Goal: Navigation & Orientation: Find specific page/section

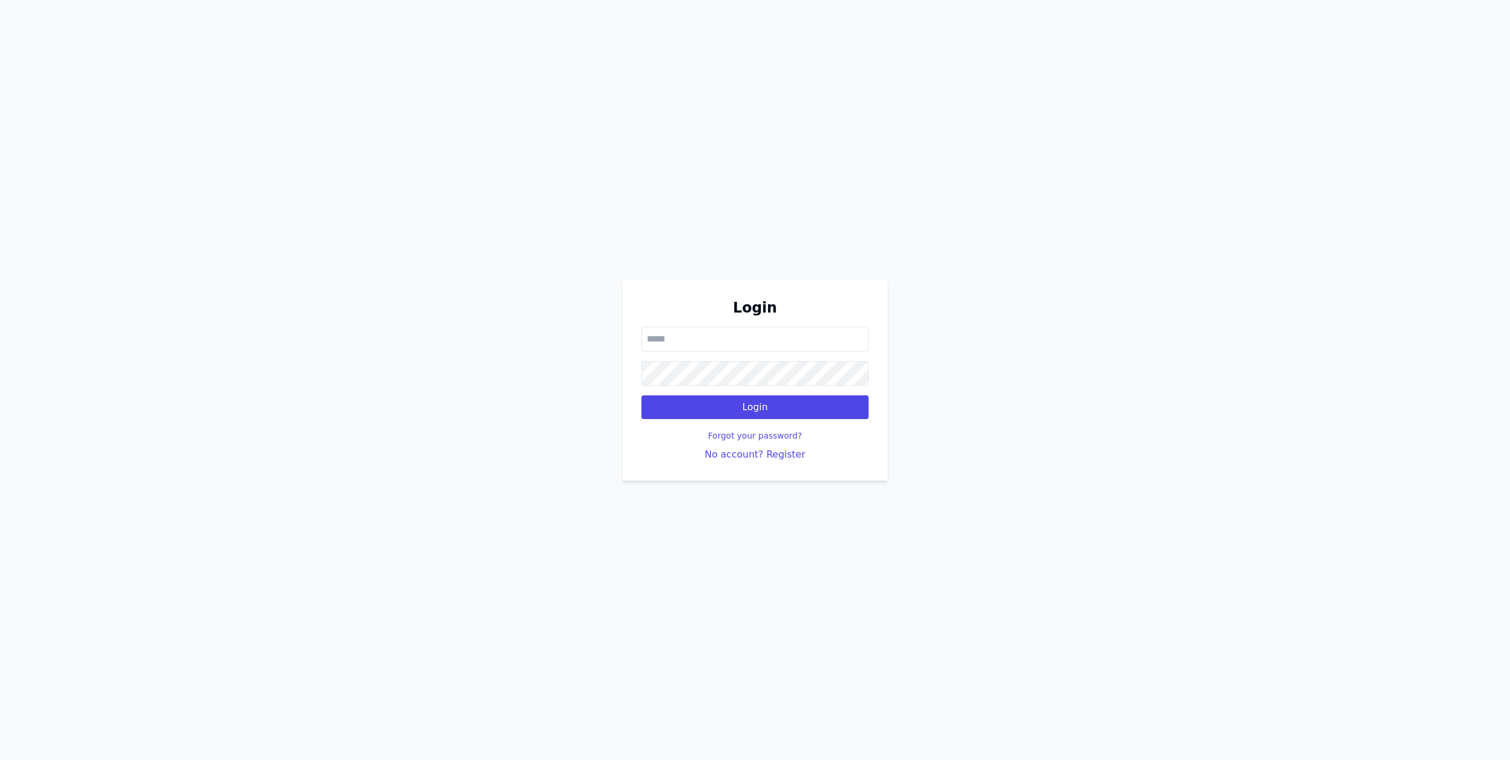
click at [664, 333] on input "email" at bounding box center [754, 339] width 227 height 25
click at [687, 342] on input "email" at bounding box center [754, 339] width 227 height 25
paste input "**********"
type input "**********"
click at [721, 398] on button "Login" at bounding box center [754, 407] width 227 height 24
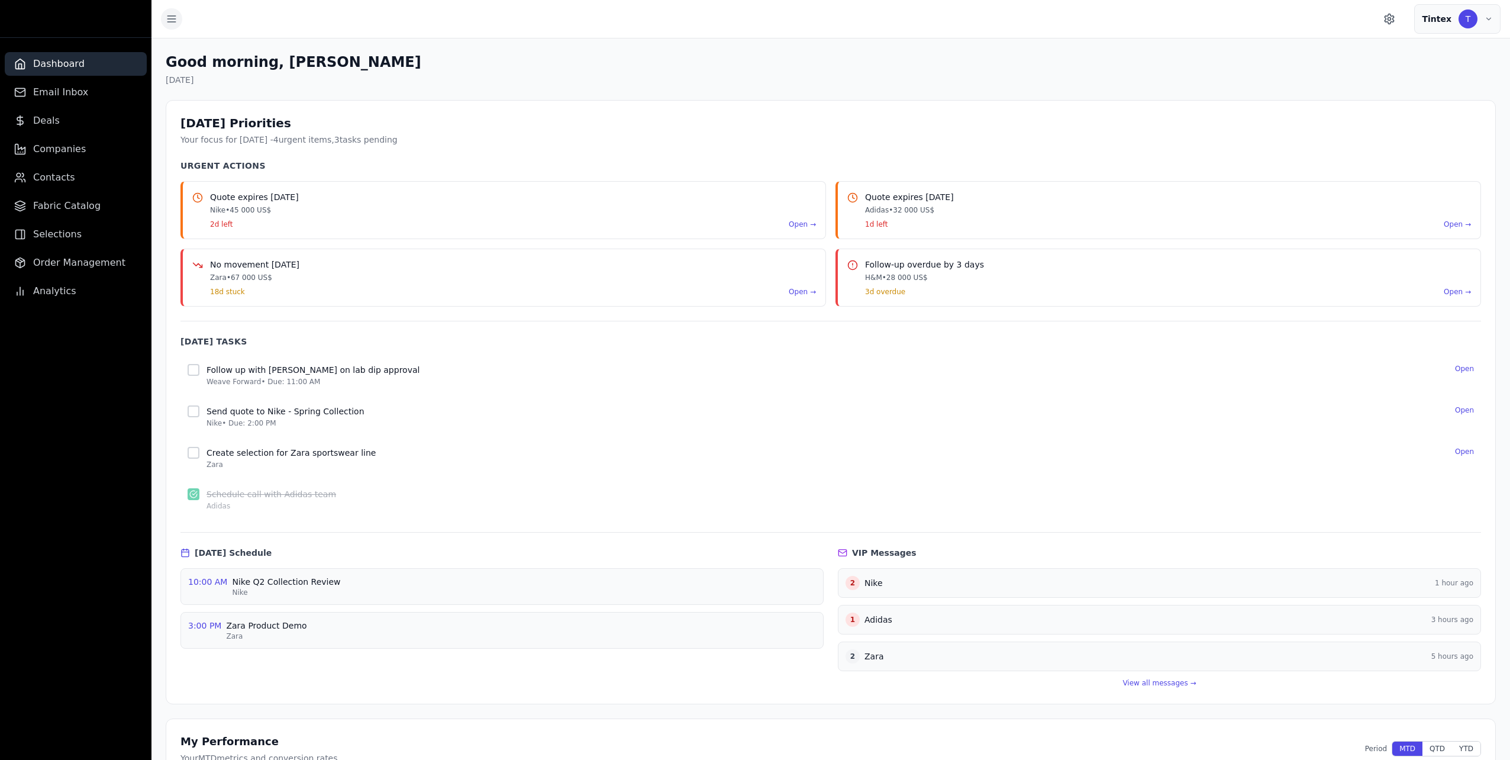
click at [167, 17] on icon "Toggle sidebar" at bounding box center [172, 19] width 12 height 12
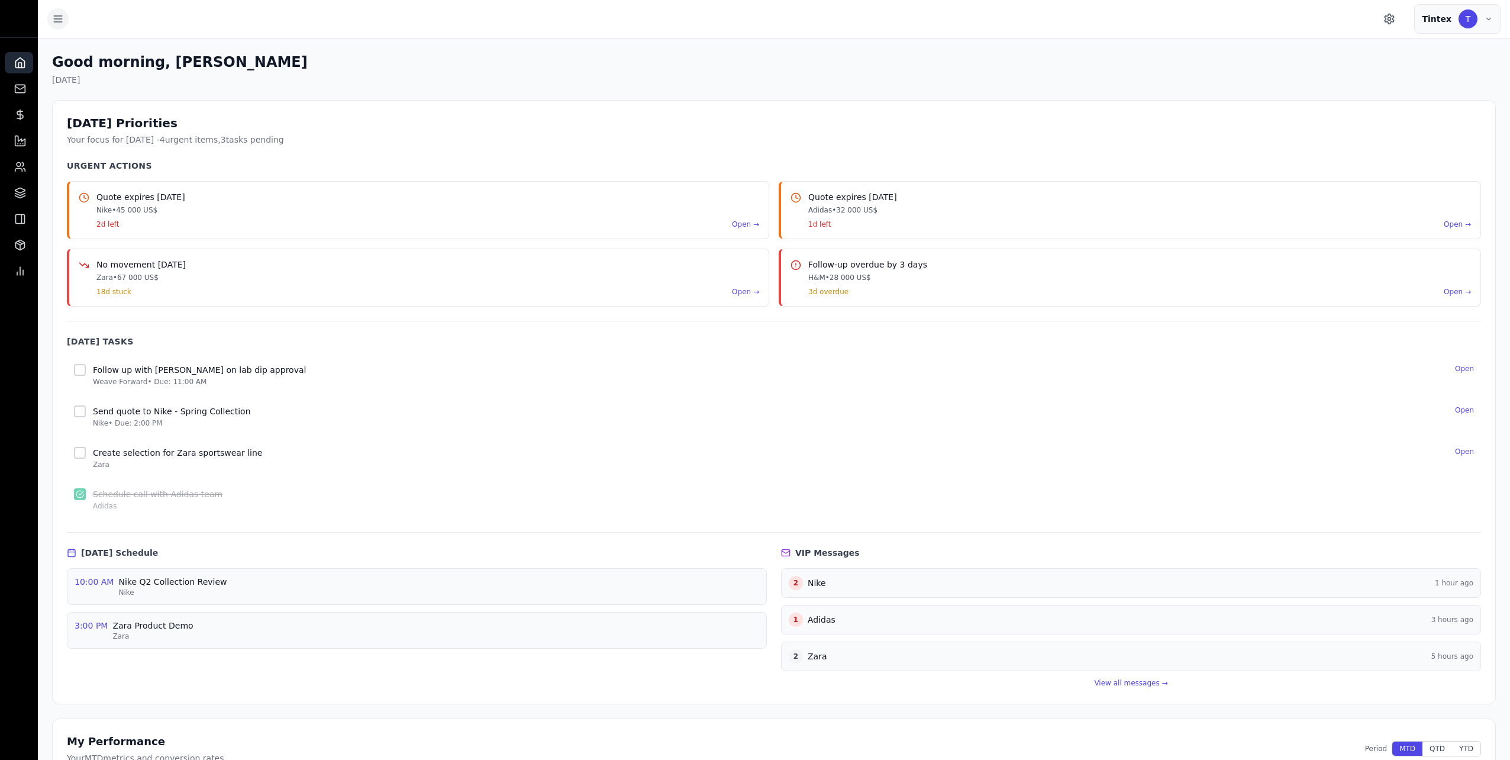
click at [49, 17] on button "Toggle sidebar" at bounding box center [57, 18] width 21 height 21
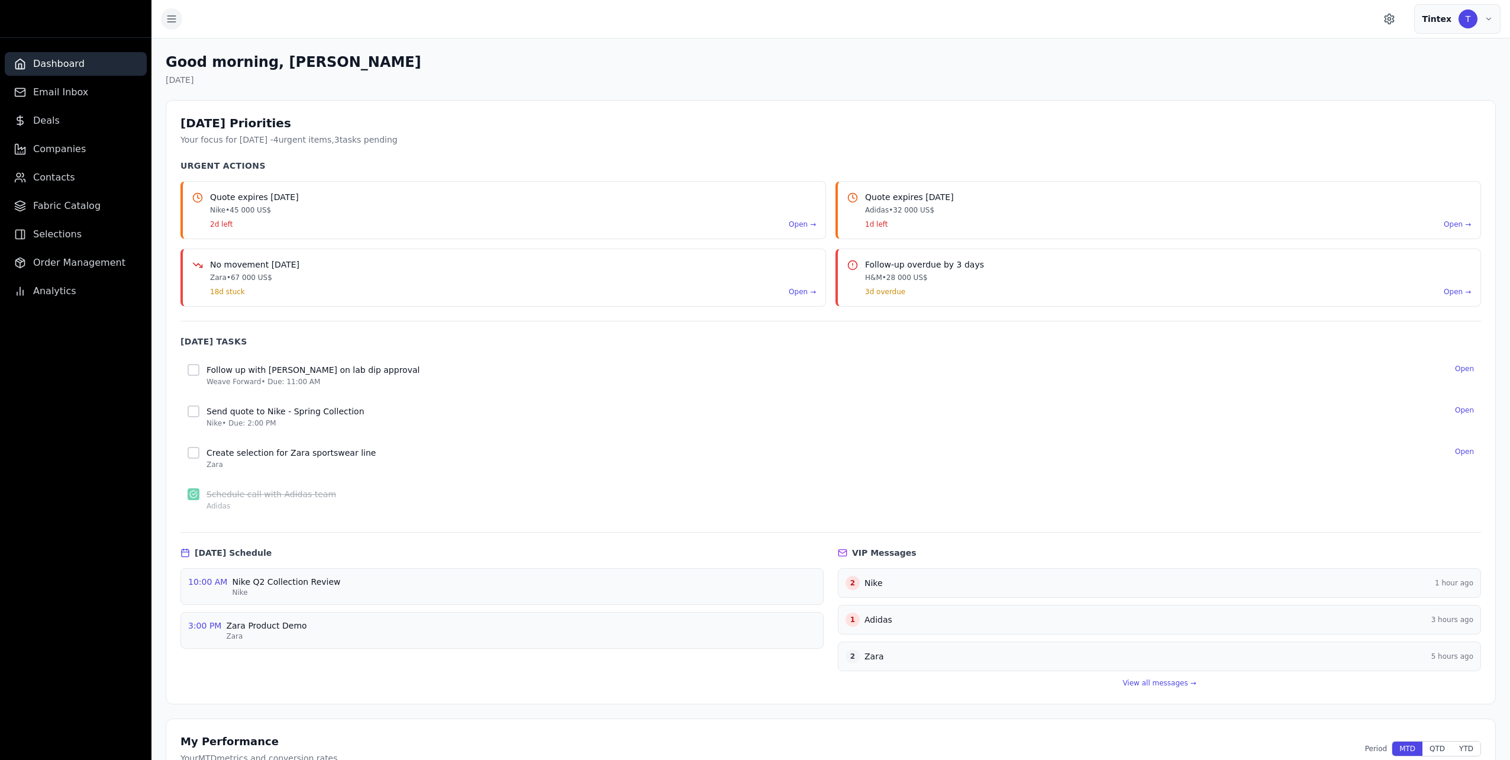
click at [165, 21] on button "Toggle sidebar" at bounding box center [171, 18] width 21 height 21
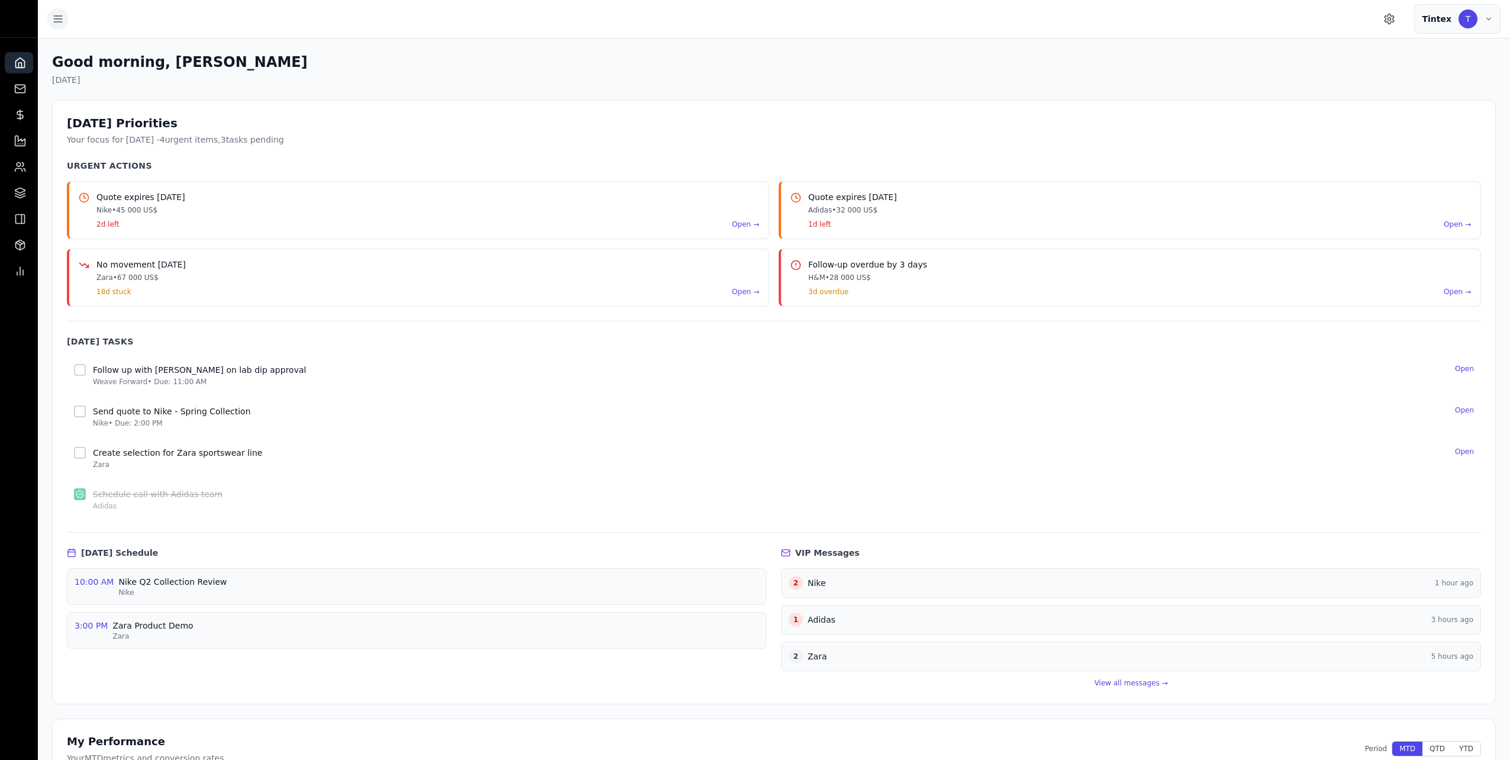
click at [56, 20] on icon "Toggle sidebar" at bounding box center [58, 19] width 12 height 12
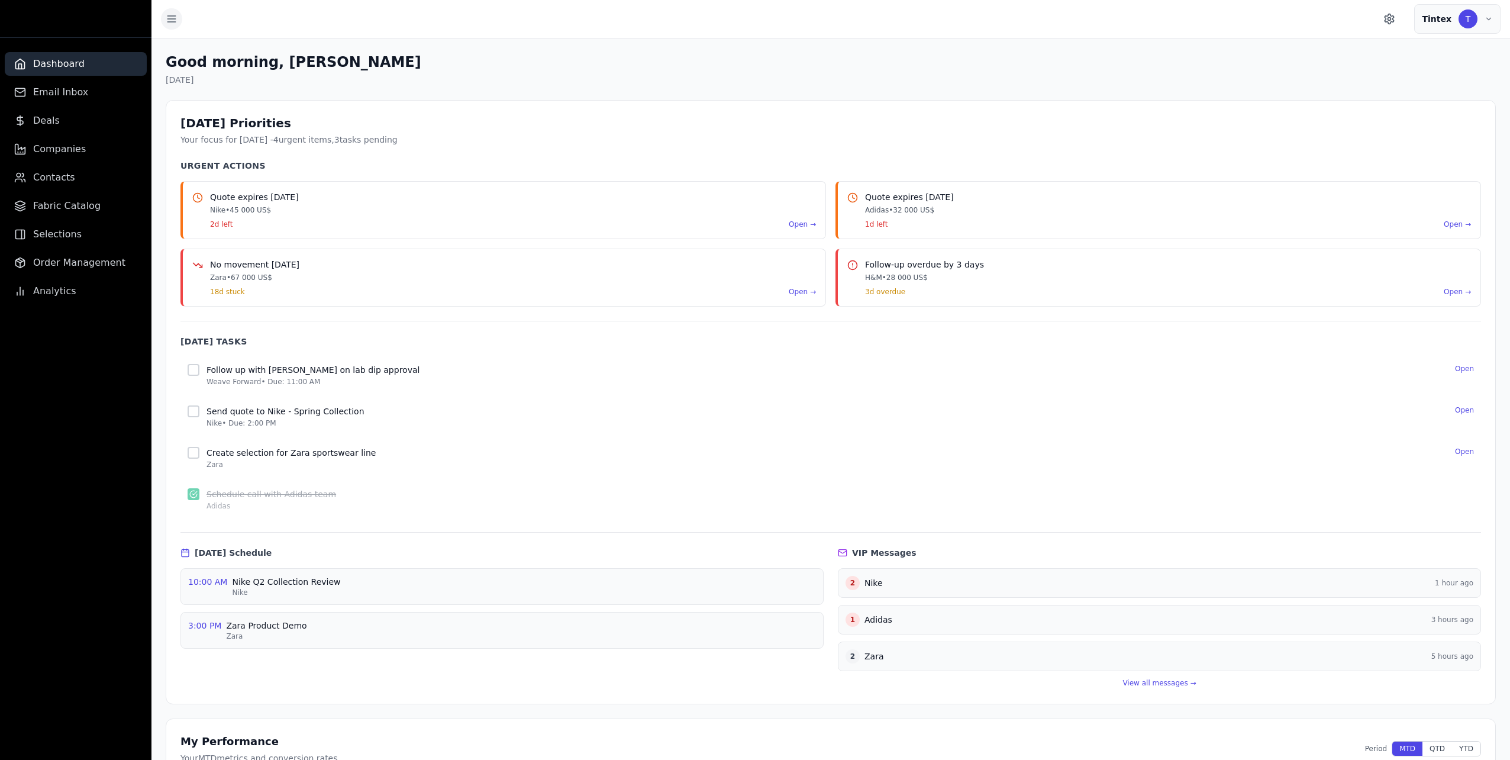
click at [167, 23] on icon "Toggle sidebar" at bounding box center [172, 19] width 12 height 12
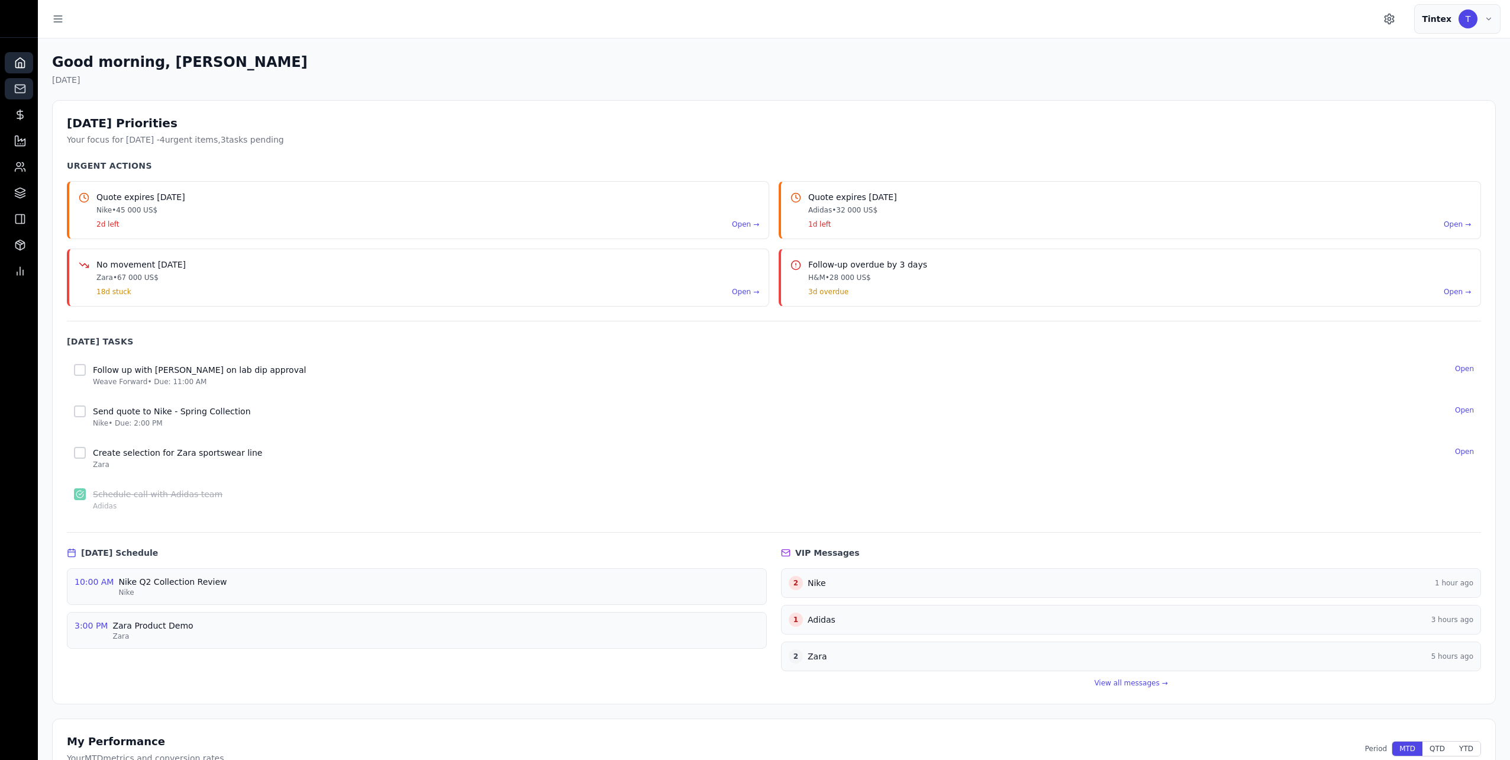
click at [21, 85] on rect at bounding box center [20, 89] width 10 height 8
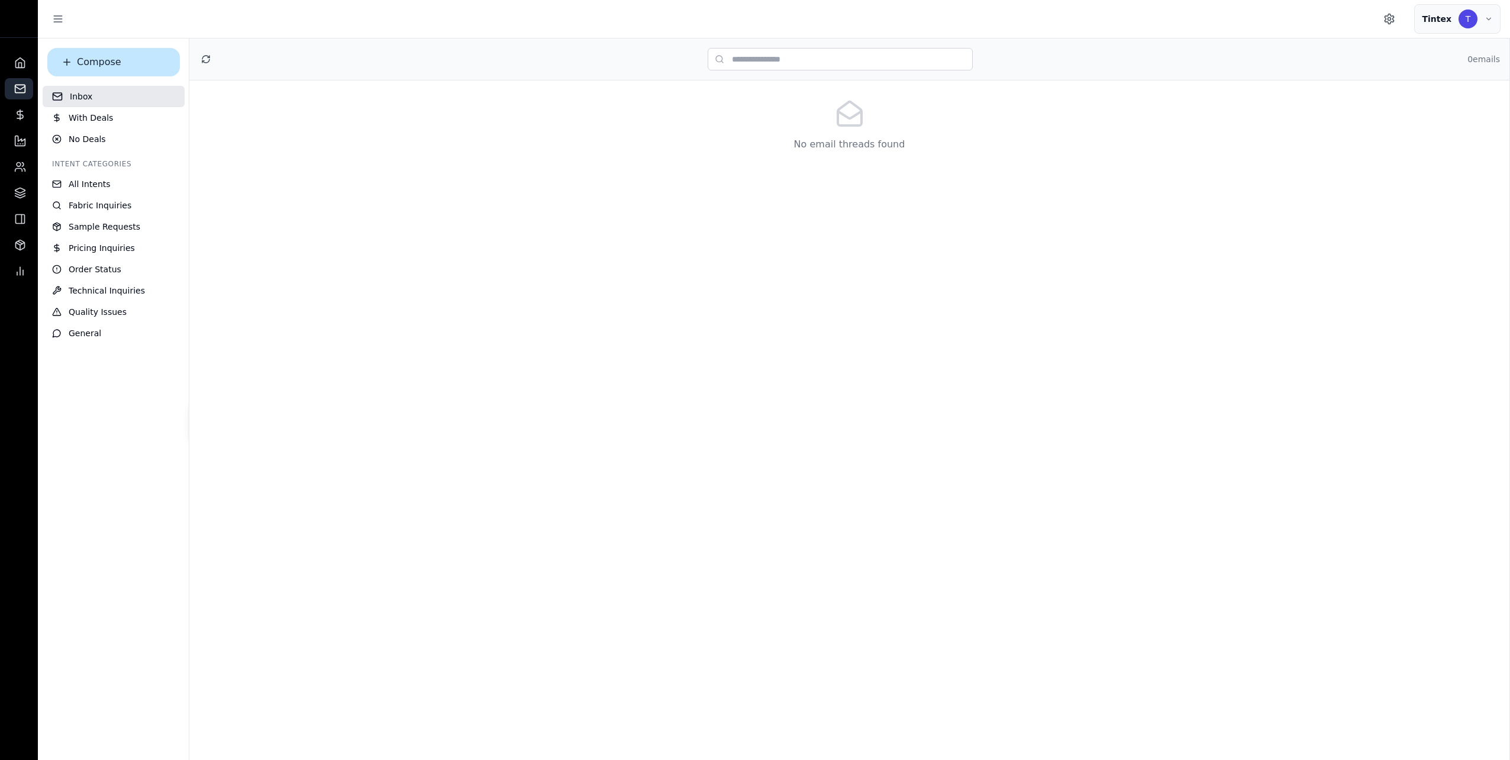
click at [207, 59] on icon at bounding box center [205, 58] width 9 height 9
click at [95, 66] on button "Compose" at bounding box center [113, 62] width 133 height 28
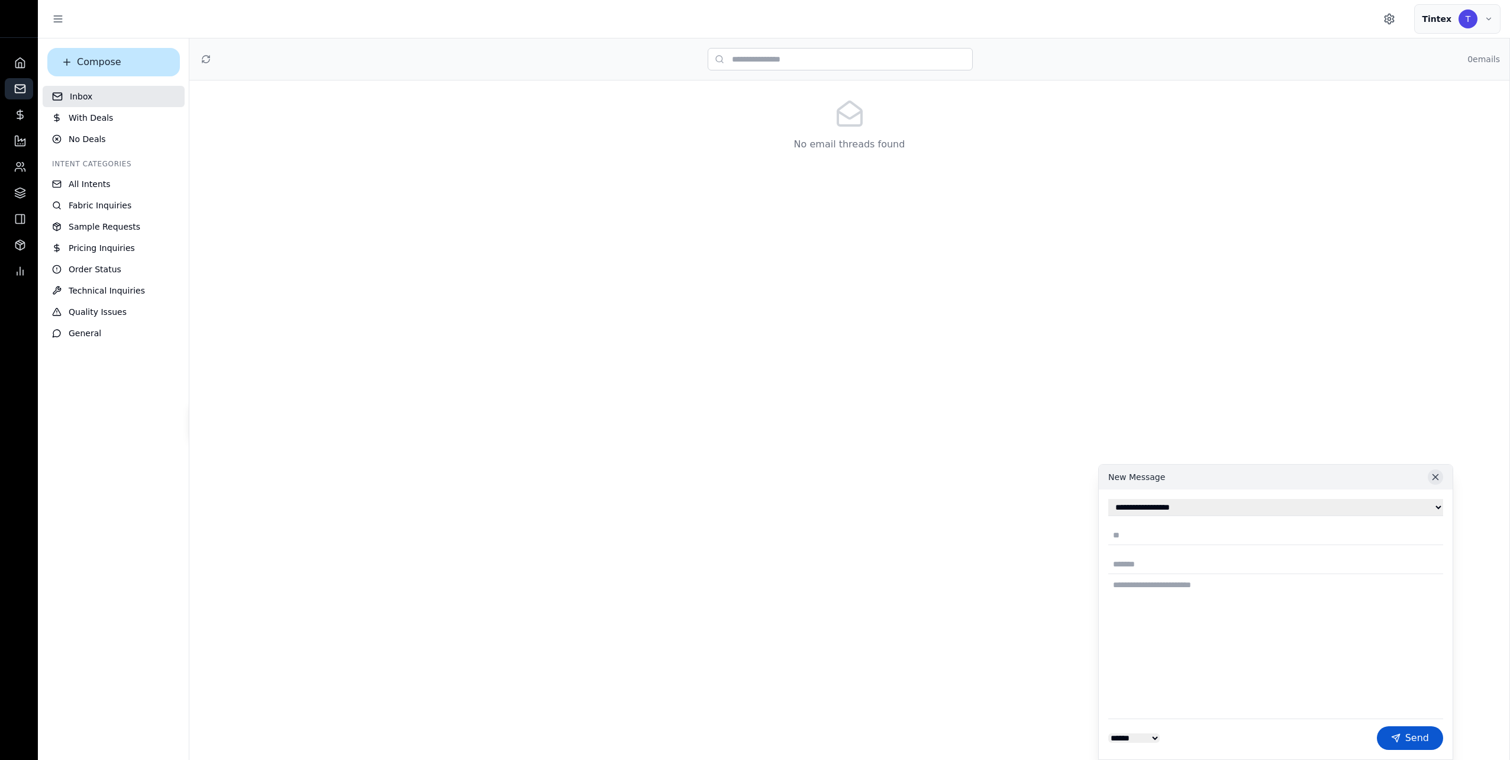
click at [1435, 479] on icon at bounding box center [1435, 477] width 11 height 11
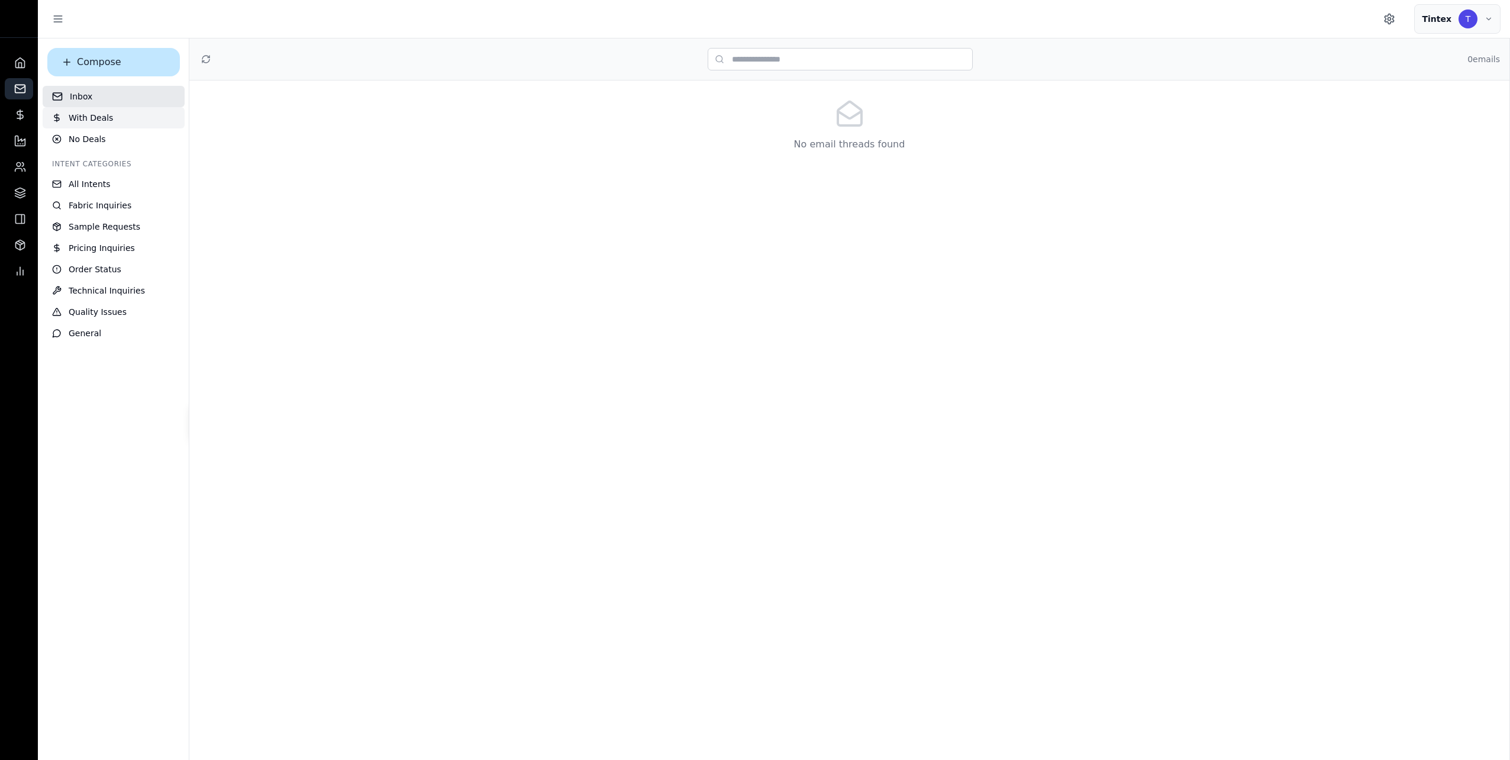
click at [105, 111] on button "With Deals" at bounding box center [114, 117] width 142 height 21
click at [91, 135] on span "No Deals" at bounding box center [87, 139] width 37 height 12
click at [81, 183] on span "All Intents" at bounding box center [90, 184] width 42 height 12
drag, startPoint x: 108, startPoint y: 204, endPoint x: 109, endPoint y: 221, distance: 16.6
click at [108, 204] on span "Fabric Inquiries" at bounding box center [100, 205] width 63 height 12
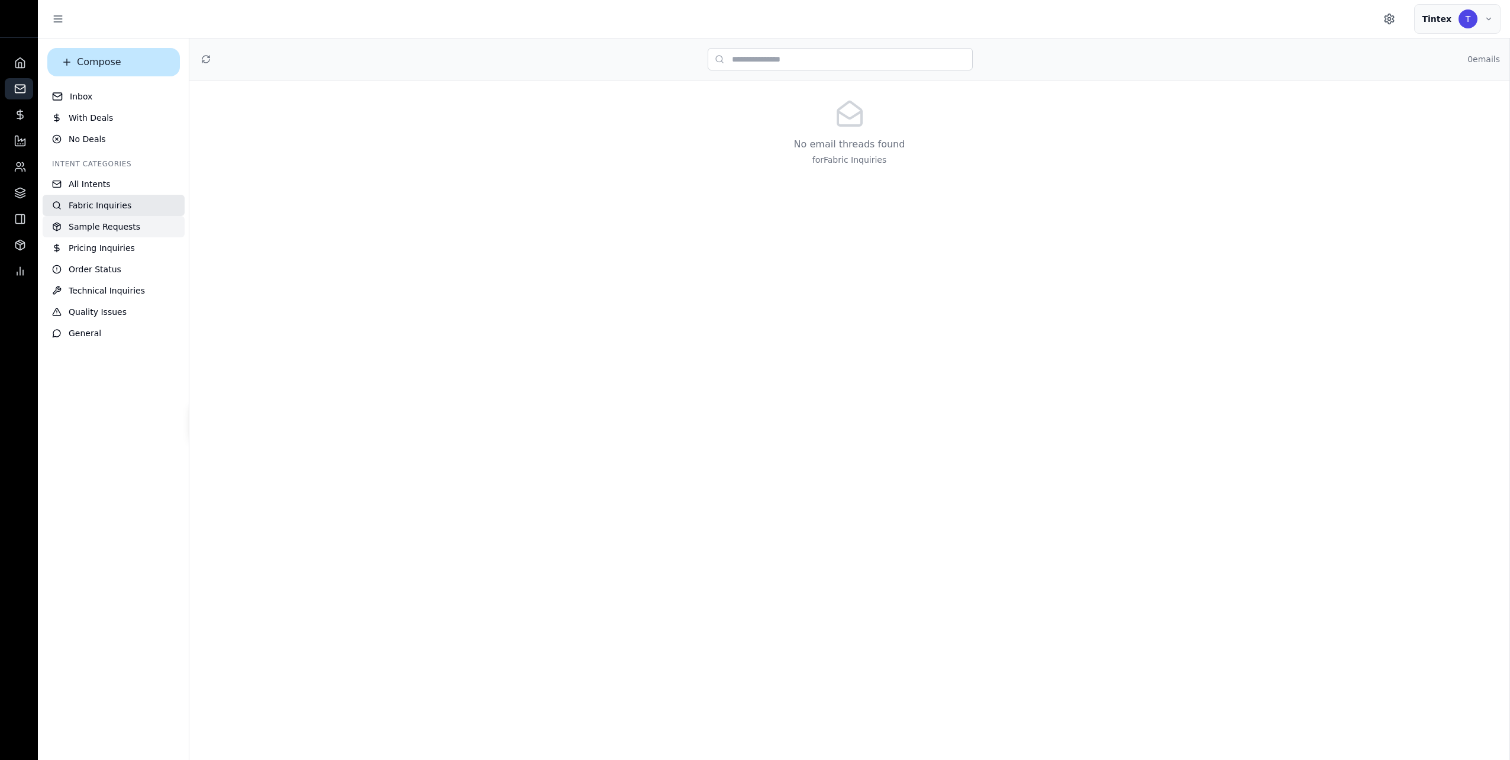
click at [110, 231] on span "Sample Requests" at bounding box center [105, 227] width 72 height 12
click at [114, 249] on span "Pricing Inquiries" at bounding box center [102, 248] width 66 height 12
click at [117, 269] on button "Order Status" at bounding box center [114, 269] width 142 height 21
click at [122, 287] on span "Technical Inquiries" at bounding box center [107, 291] width 76 height 12
click at [115, 305] on button "Quality Issues" at bounding box center [114, 311] width 142 height 21
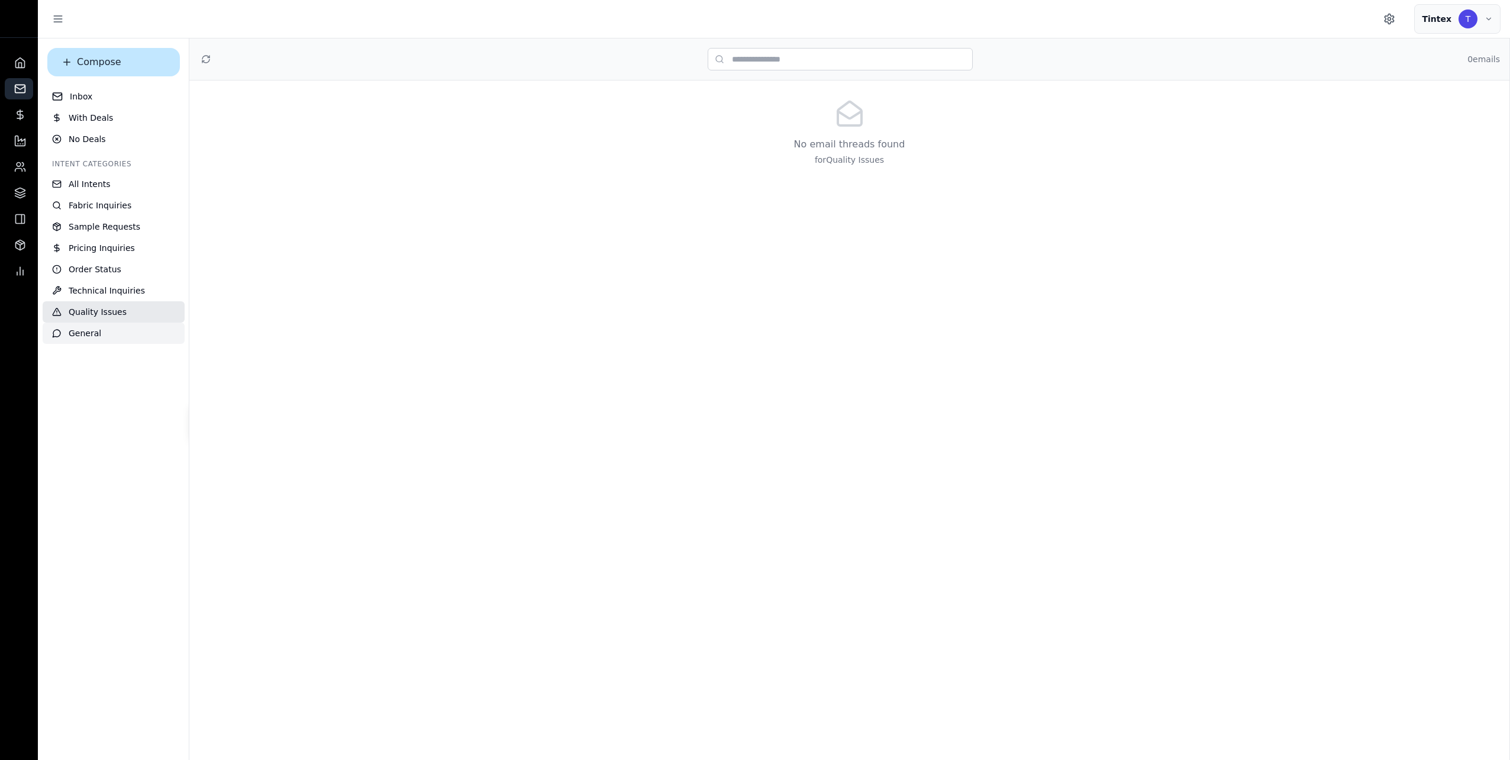
click at [118, 333] on button "General" at bounding box center [114, 332] width 142 height 21
click at [17, 119] on icon at bounding box center [20, 115] width 12 height 12
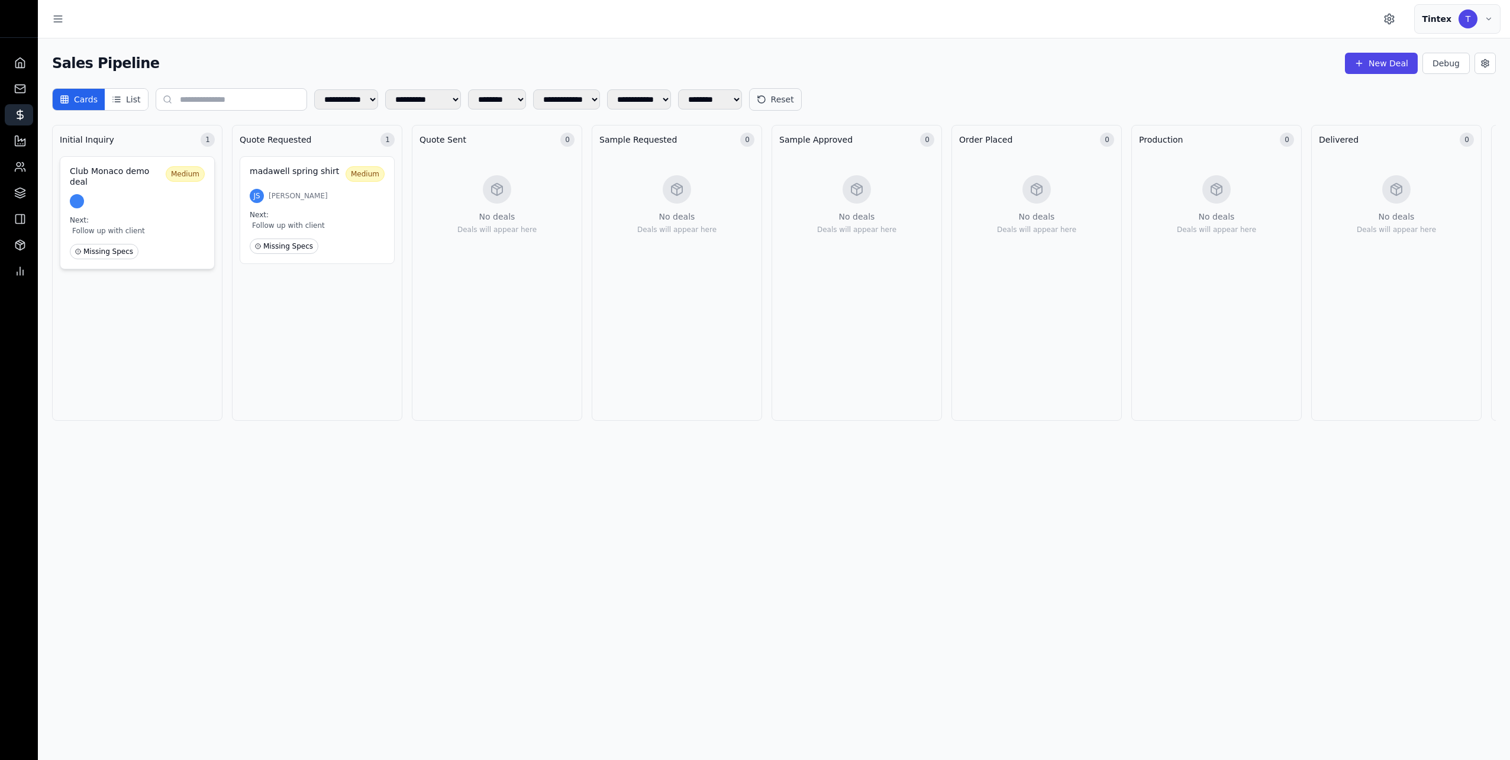
click at [121, 184] on div "Club Monaco demo deal Medium Next: Follow up with client Missing Specs" at bounding box center [137, 212] width 155 height 113
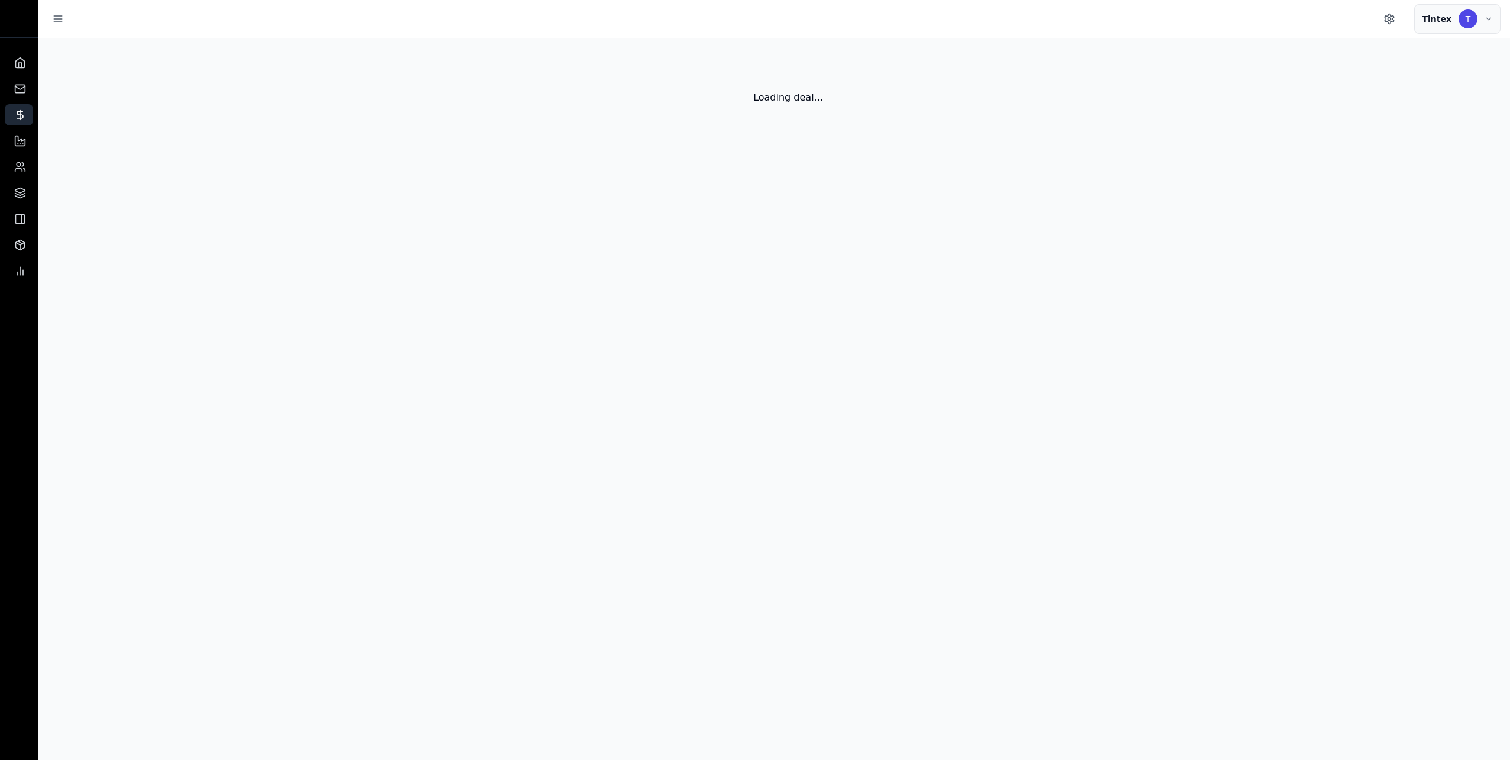
select select "******"
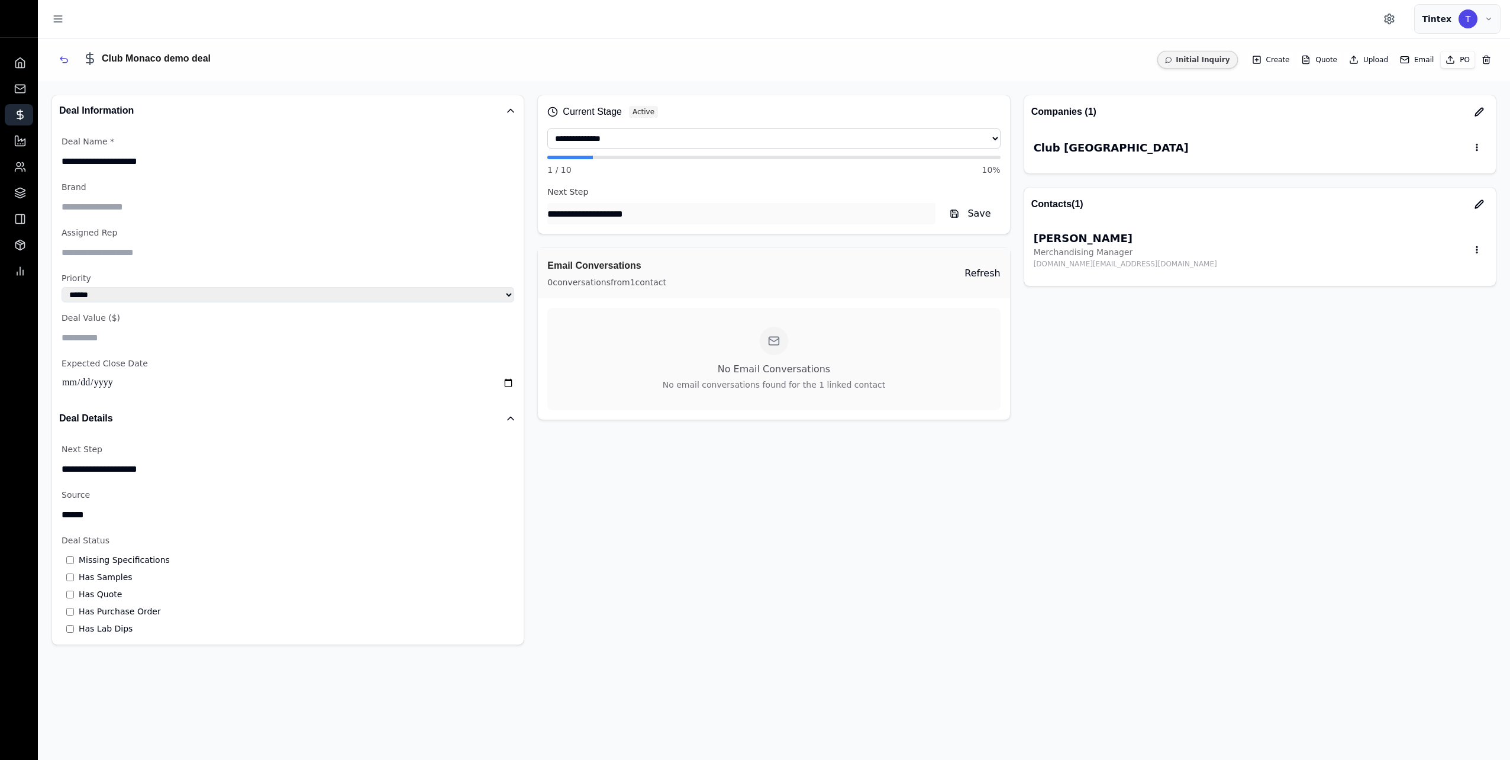
drag, startPoint x: 99, startPoint y: 158, endPoint x: 199, endPoint y: 157, distance: 99.4
click at [199, 157] on input "**********" at bounding box center [288, 160] width 453 height 21
click at [173, 180] on div "**********" at bounding box center [288, 264] width 453 height 258
click at [159, 159] on input "**********" at bounding box center [288, 160] width 453 height 21
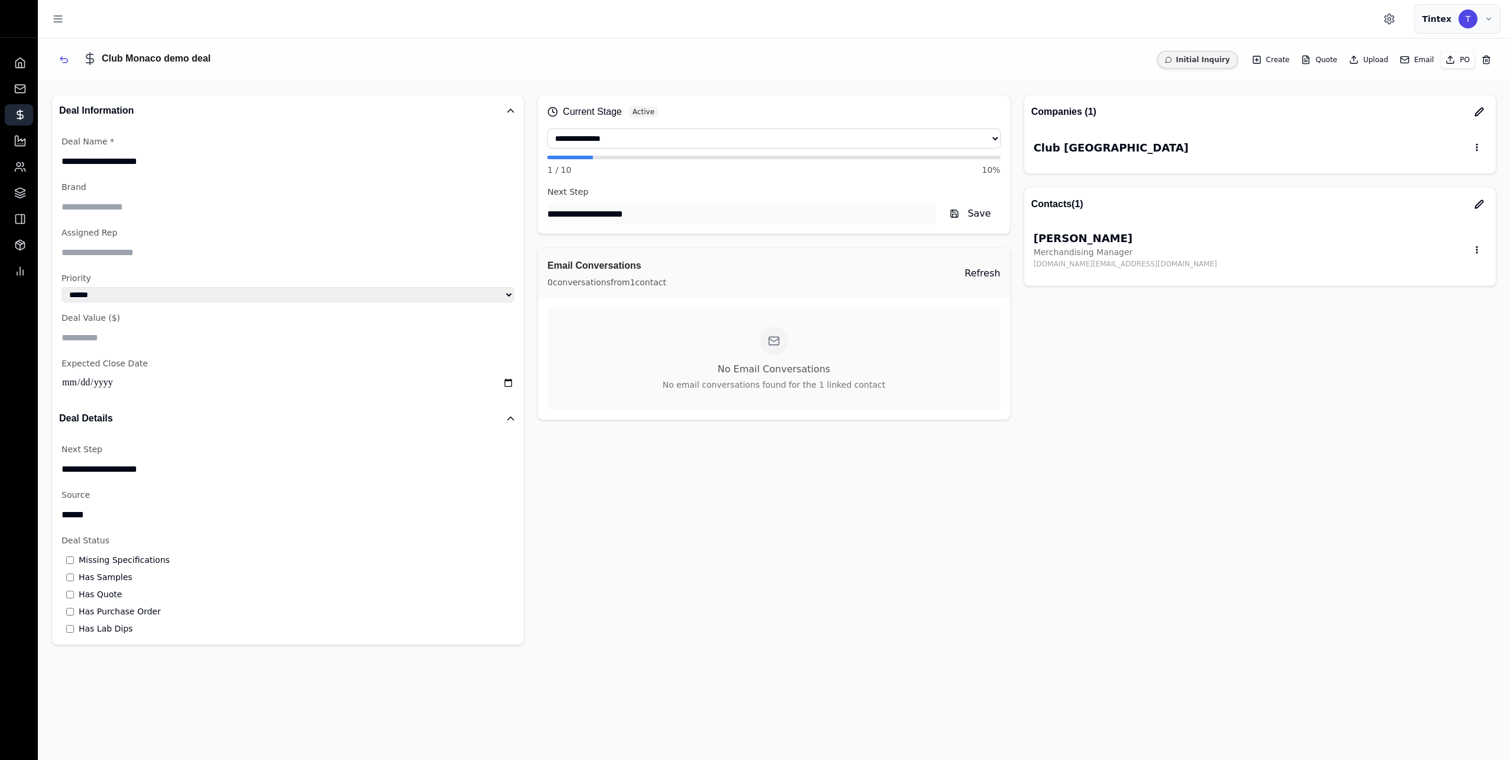
click at [159, 159] on input "**********" at bounding box center [288, 160] width 453 height 21
click at [167, 191] on p "Brand" at bounding box center [288, 187] width 453 height 12
click at [86, 201] on input at bounding box center [288, 206] width 453 height 21
click at [206, 228] on p "Assigned Rep" at bounding box center [288, 233] width 453 height 12
click at [145, 256] on input at bounding box center [288, 251] width 453 height 21
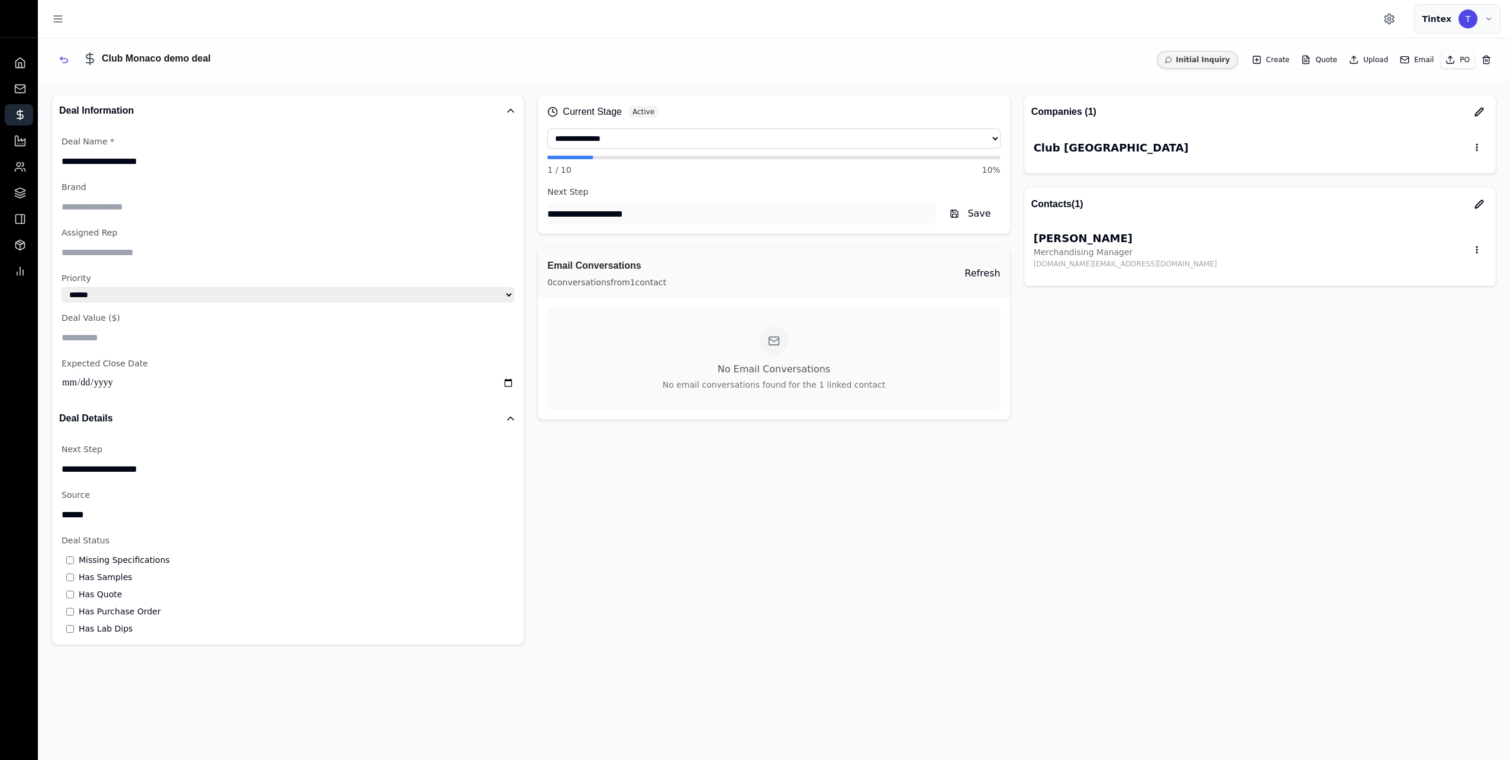
click at [145, 256] on input at bounding box center [288, 251] width 453 height 21
click at [162, 275] on p "Priority" at bounding box center [288, 278] width 453 height 12
click at [211, 298] on select "*** ****** ****" at bounding box center [288, 294] width 453 height 15
click at [602, 532] on div "**********" at bounding box center [774, 369] width 472 height 549
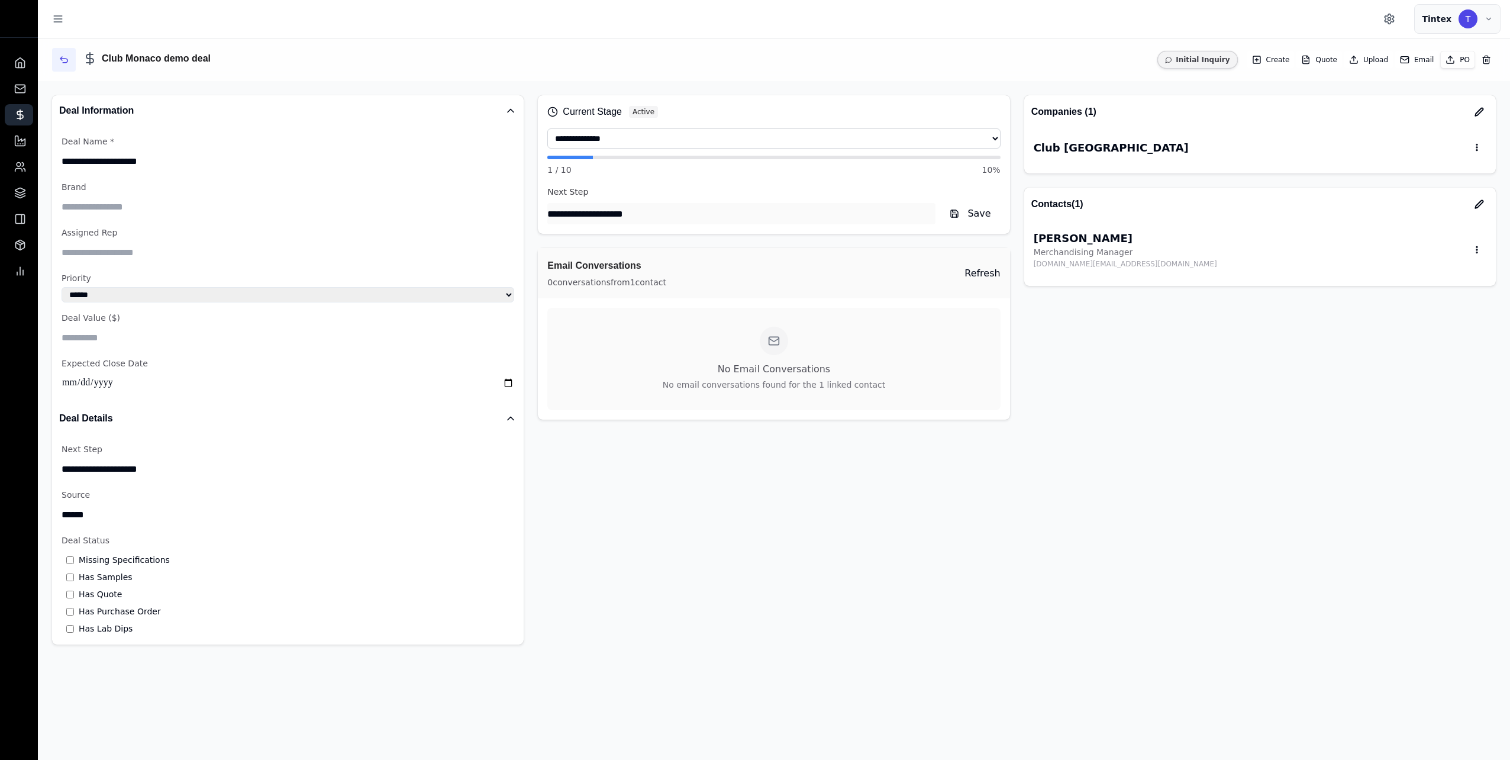
click at [63, 63] on icon "Back to deals" at bounding box center [63, 59] width 9 height 9
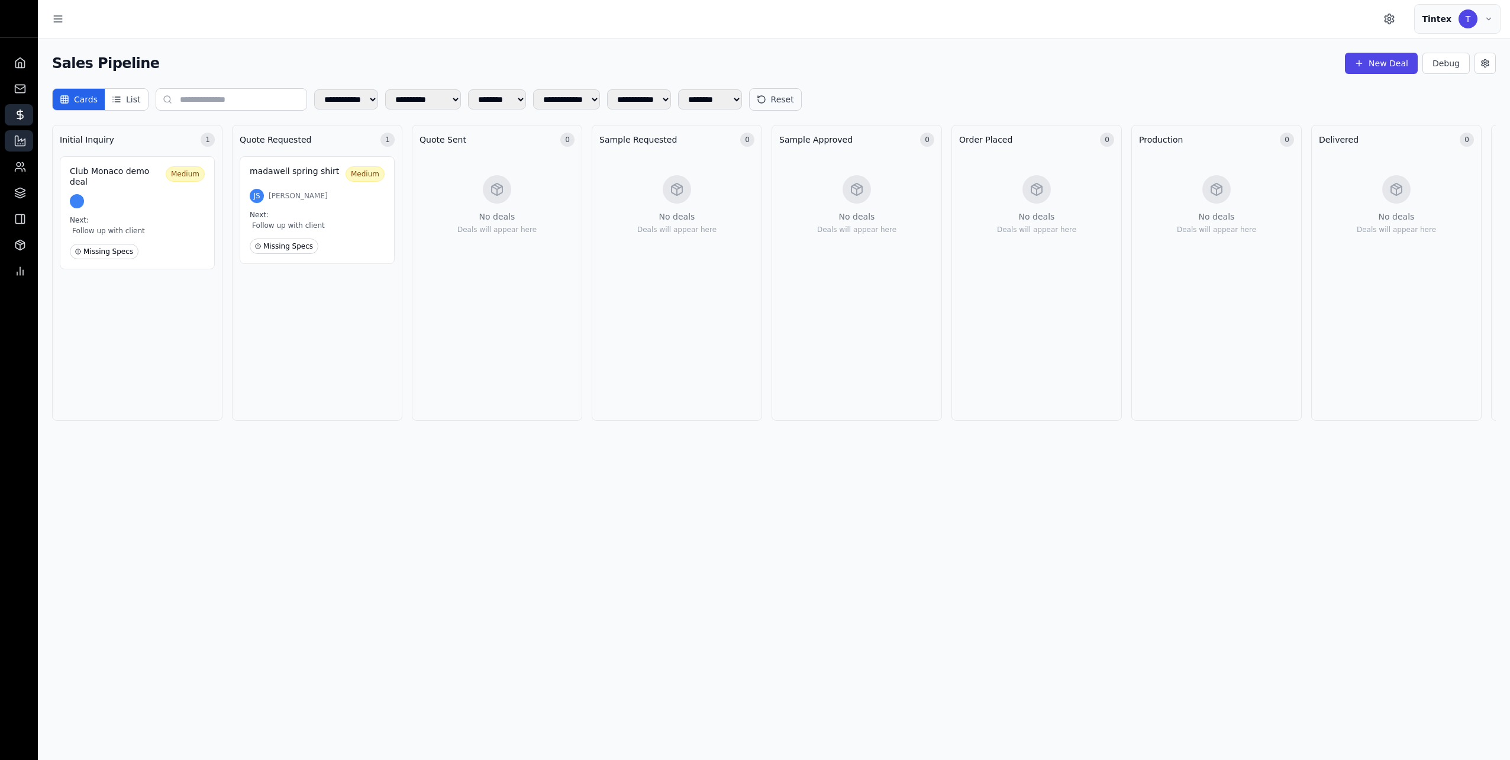
click at [15, 140] on icon at bounding box center [20, 141] width 10 height 10
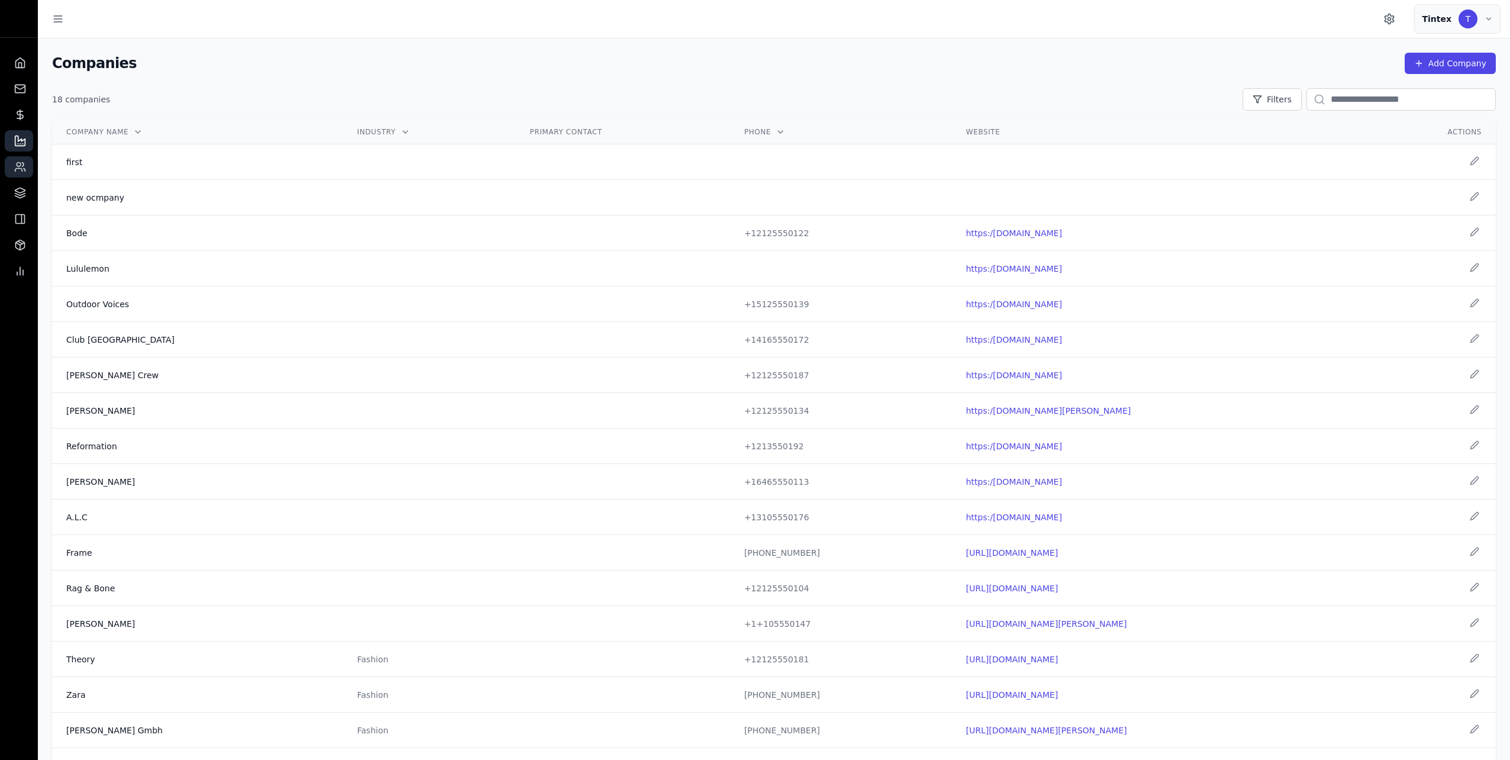
click at [19, 172] on icon at bounding box center [20, 167] width 12 height 12
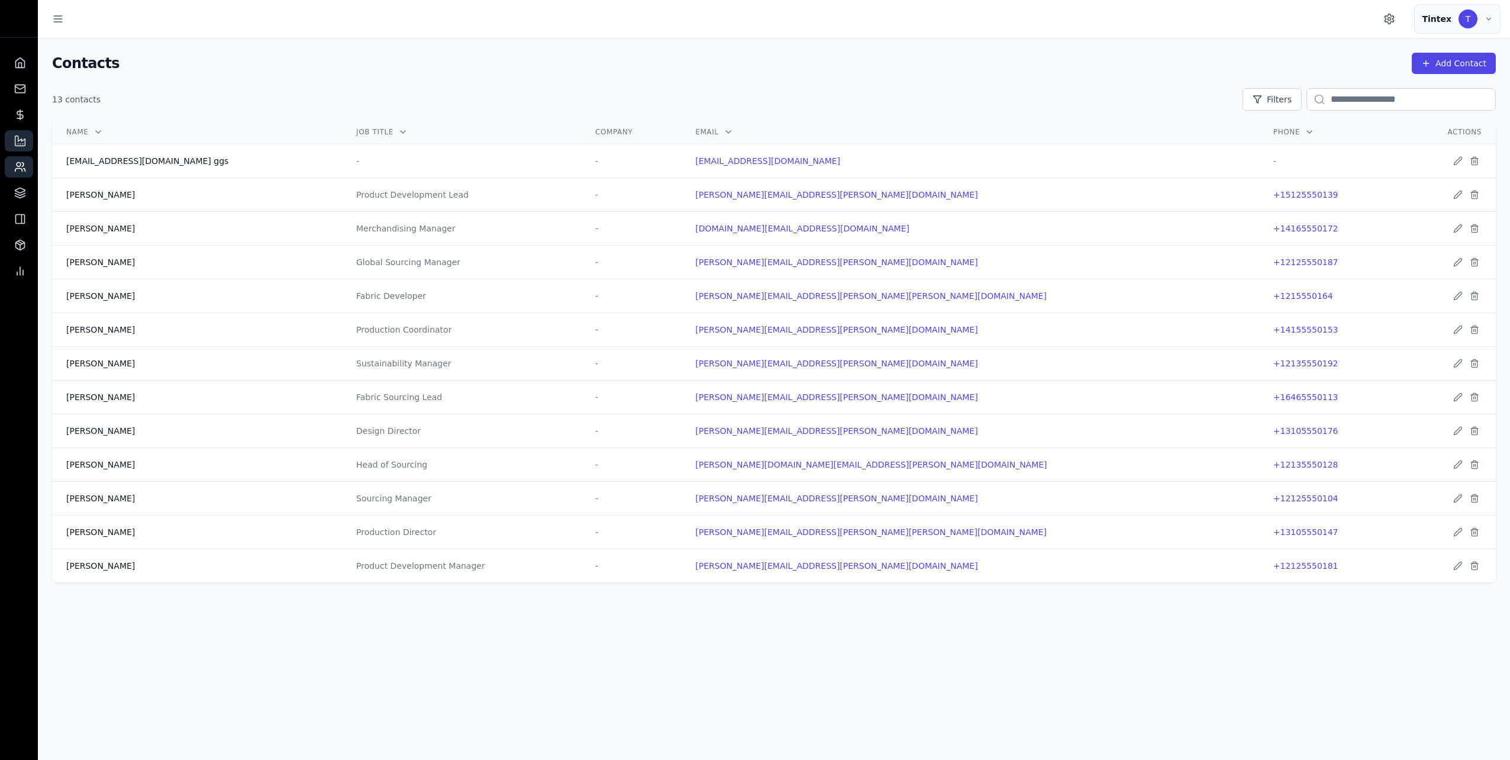
click at [14, 142] on icon at bounding box center [20, 141] width 12 height 12
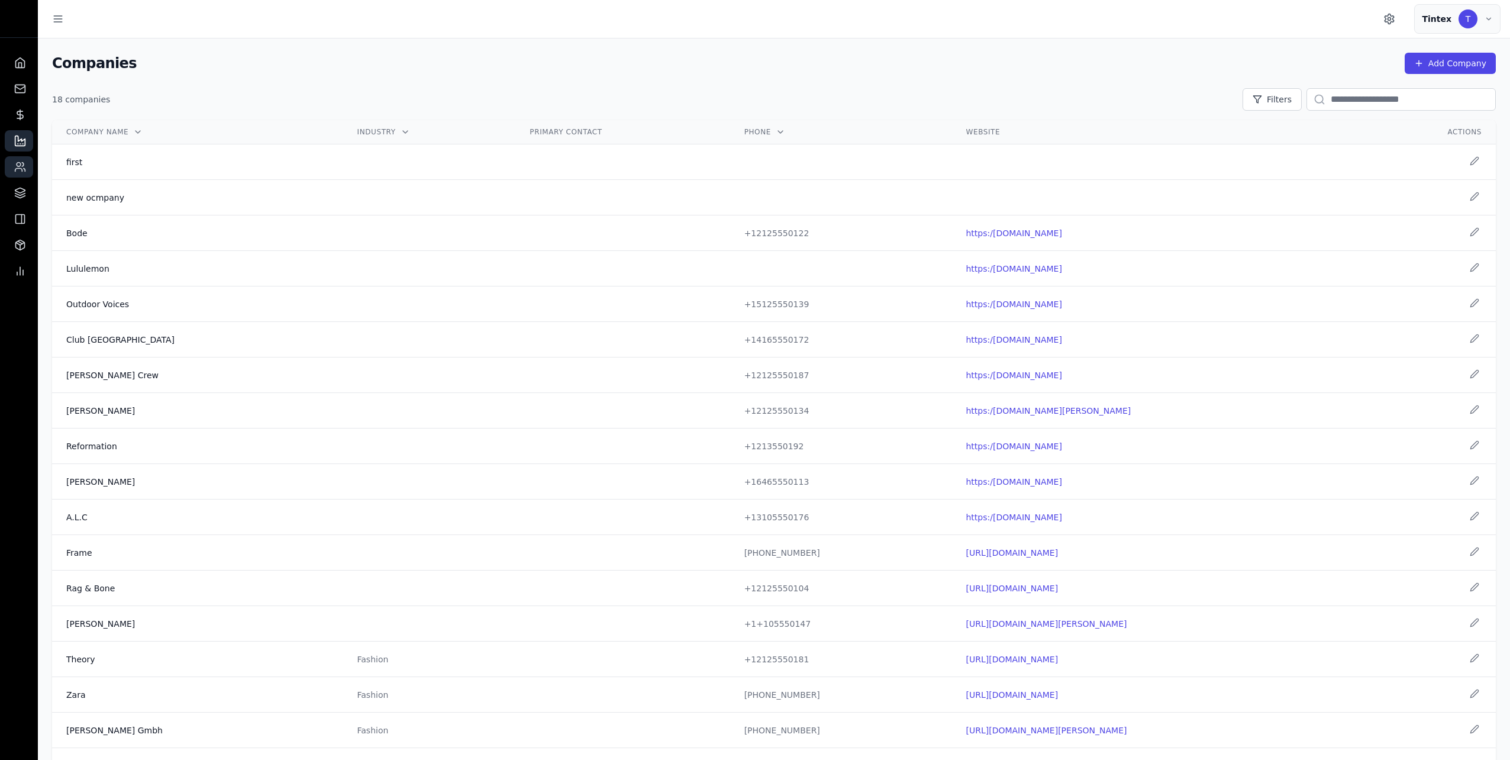
click at [18, 169] on icon at bounding box center [20, 167] width 12 height 12
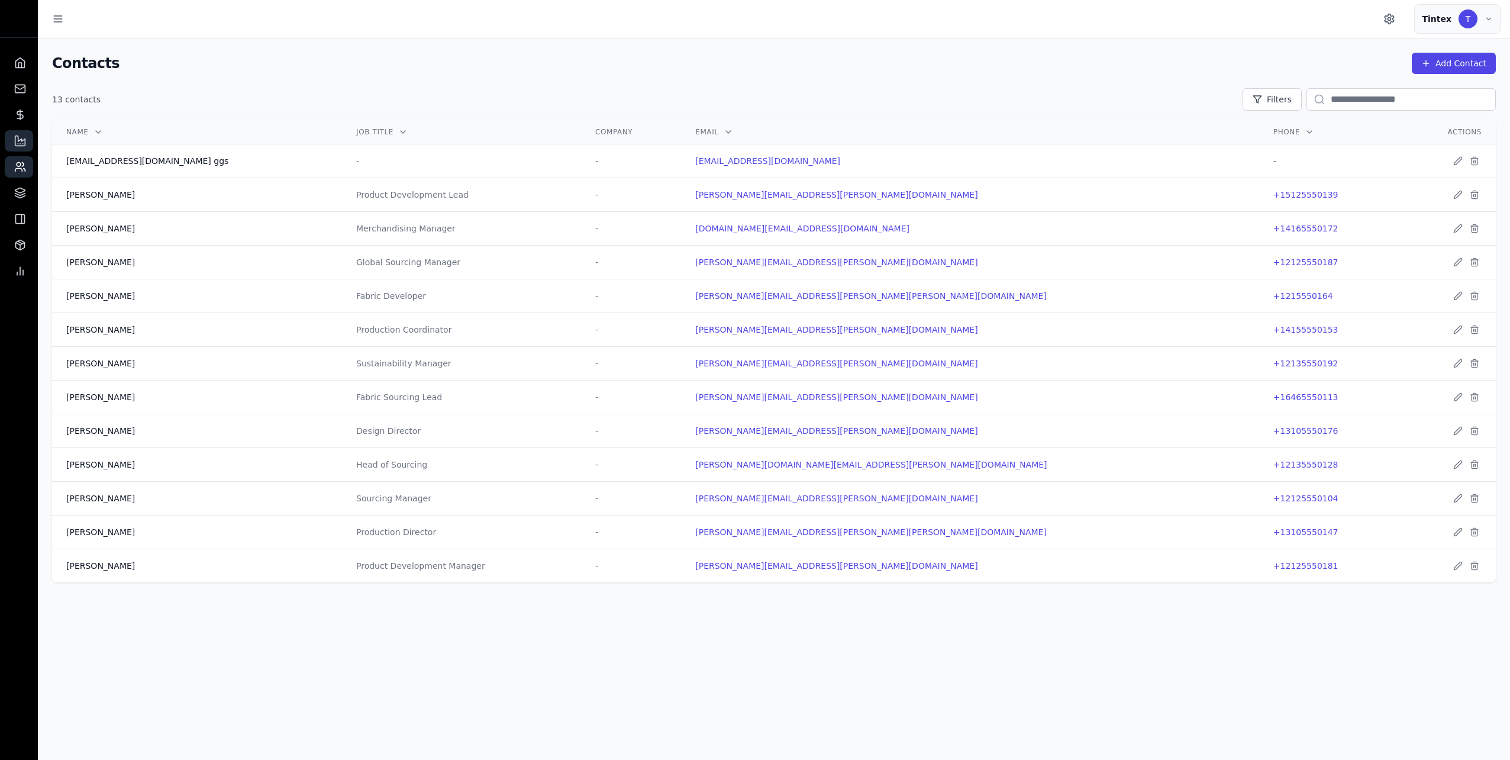
click at [18, 145] on icon at bounding box center [20, 141] width 12 height 12
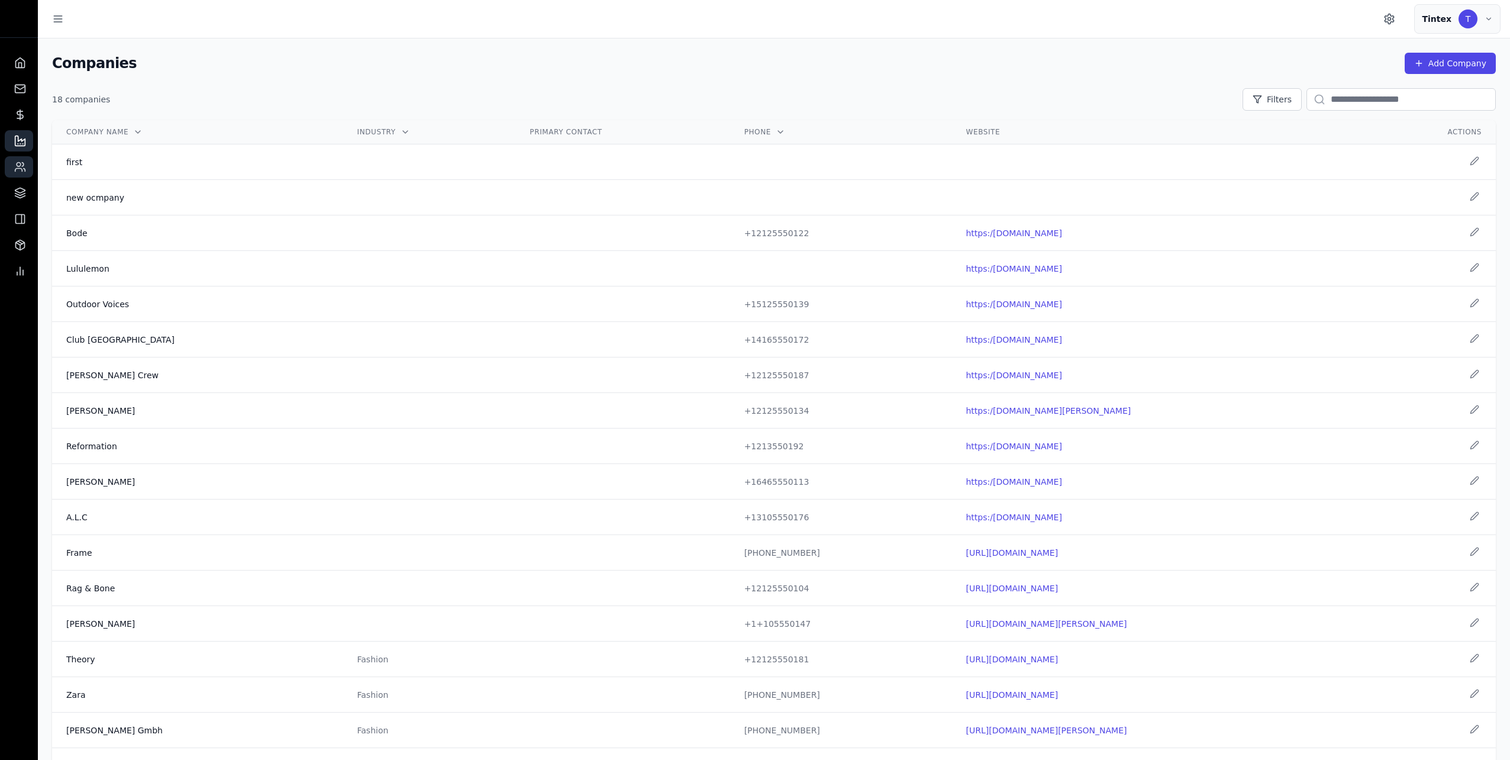
click at [24, 167] on icon at bounding box center [20, 167] width 12 height 12
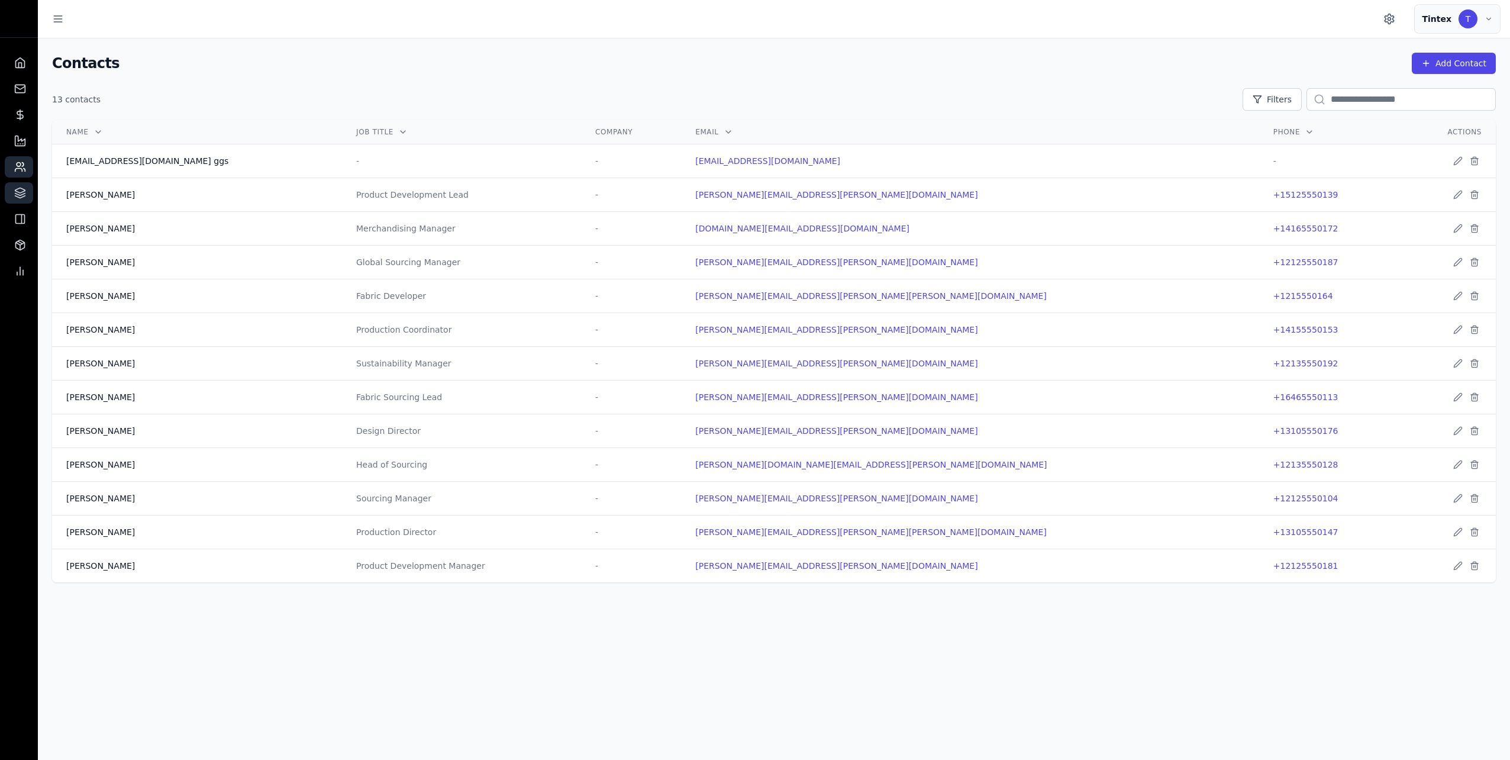
click at [22, 194] on icon at bounding box center [20, 194] width 10 height 2
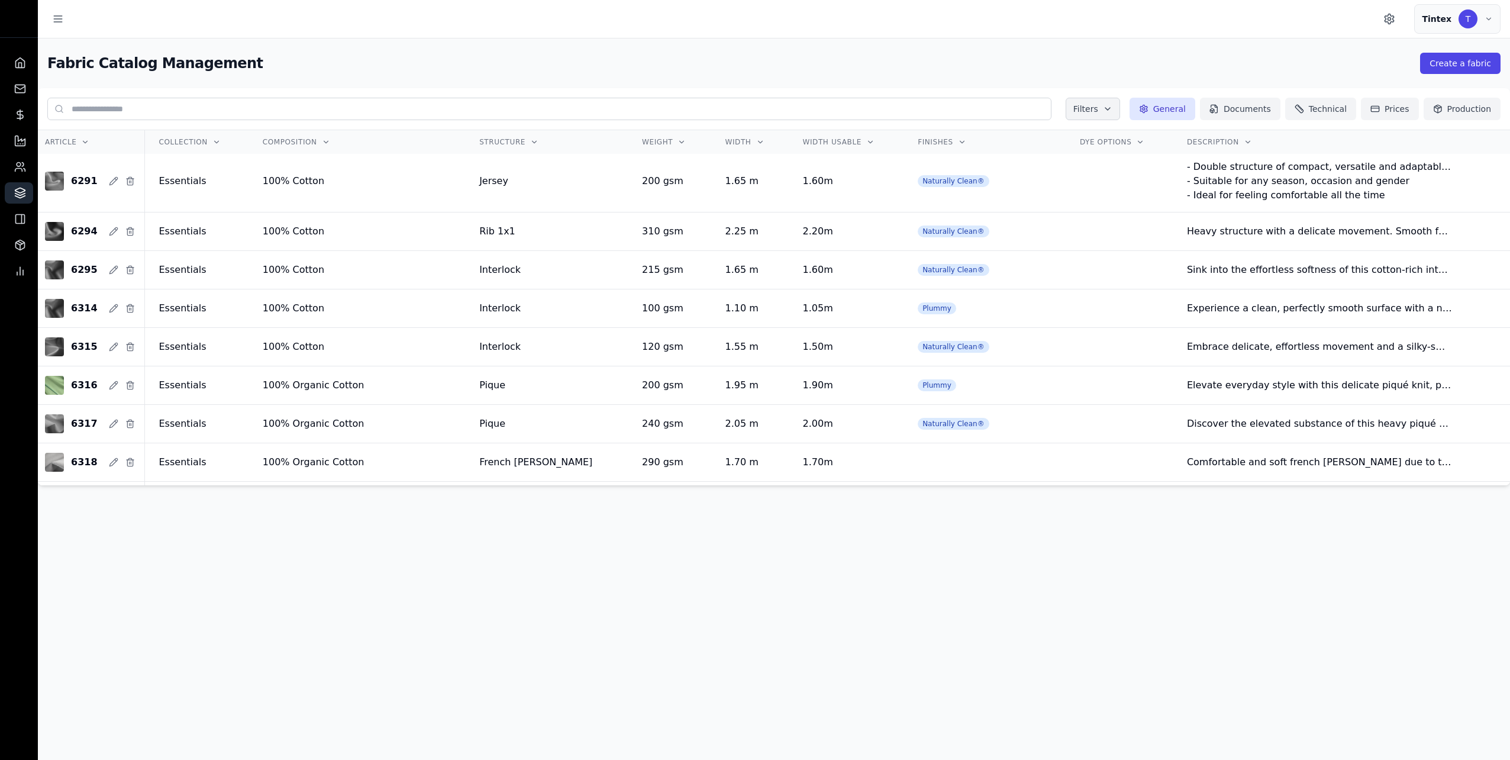
scroll to position [1453, 0]
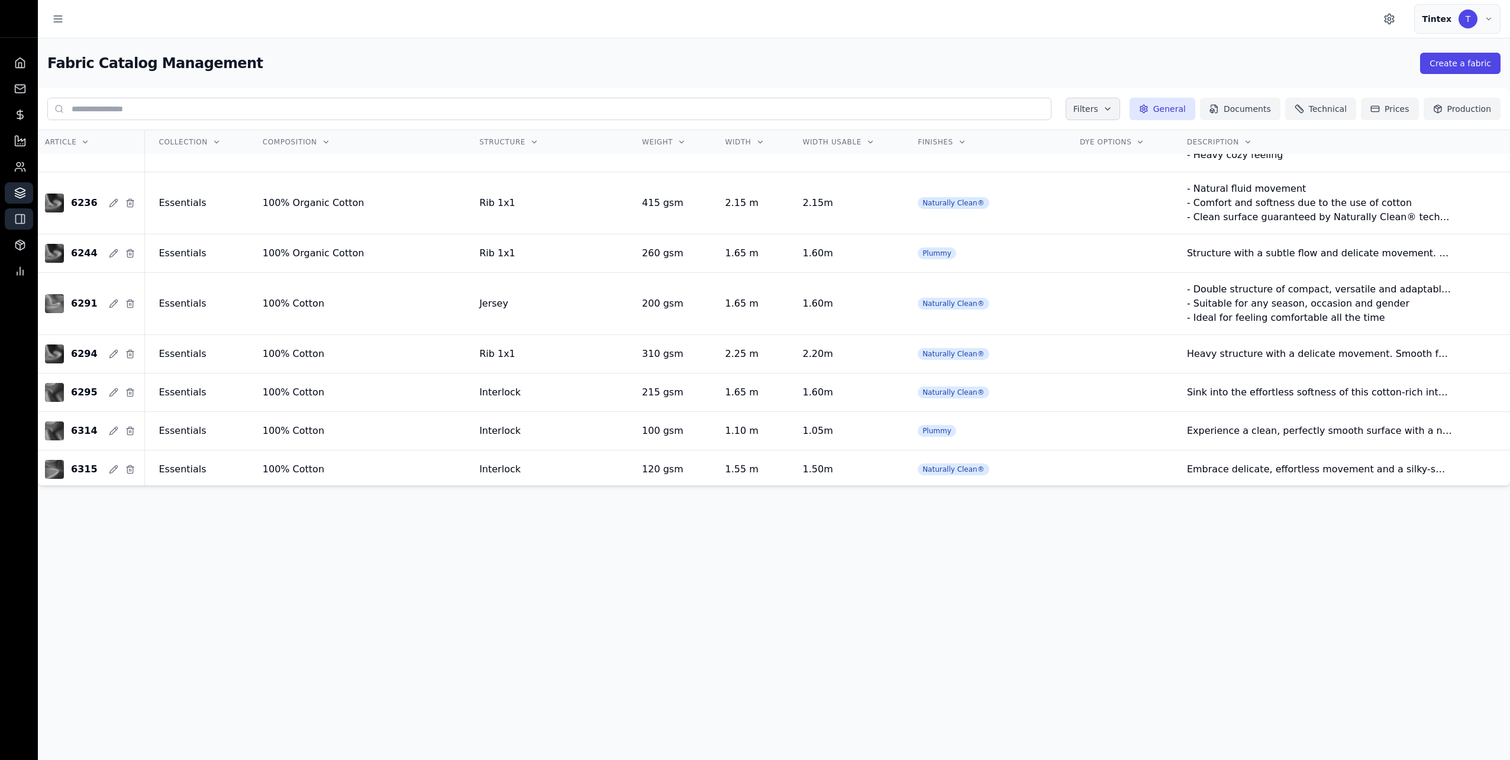
click at [25, 222] on rect at bounding box center [20, 219] width 9 height 9
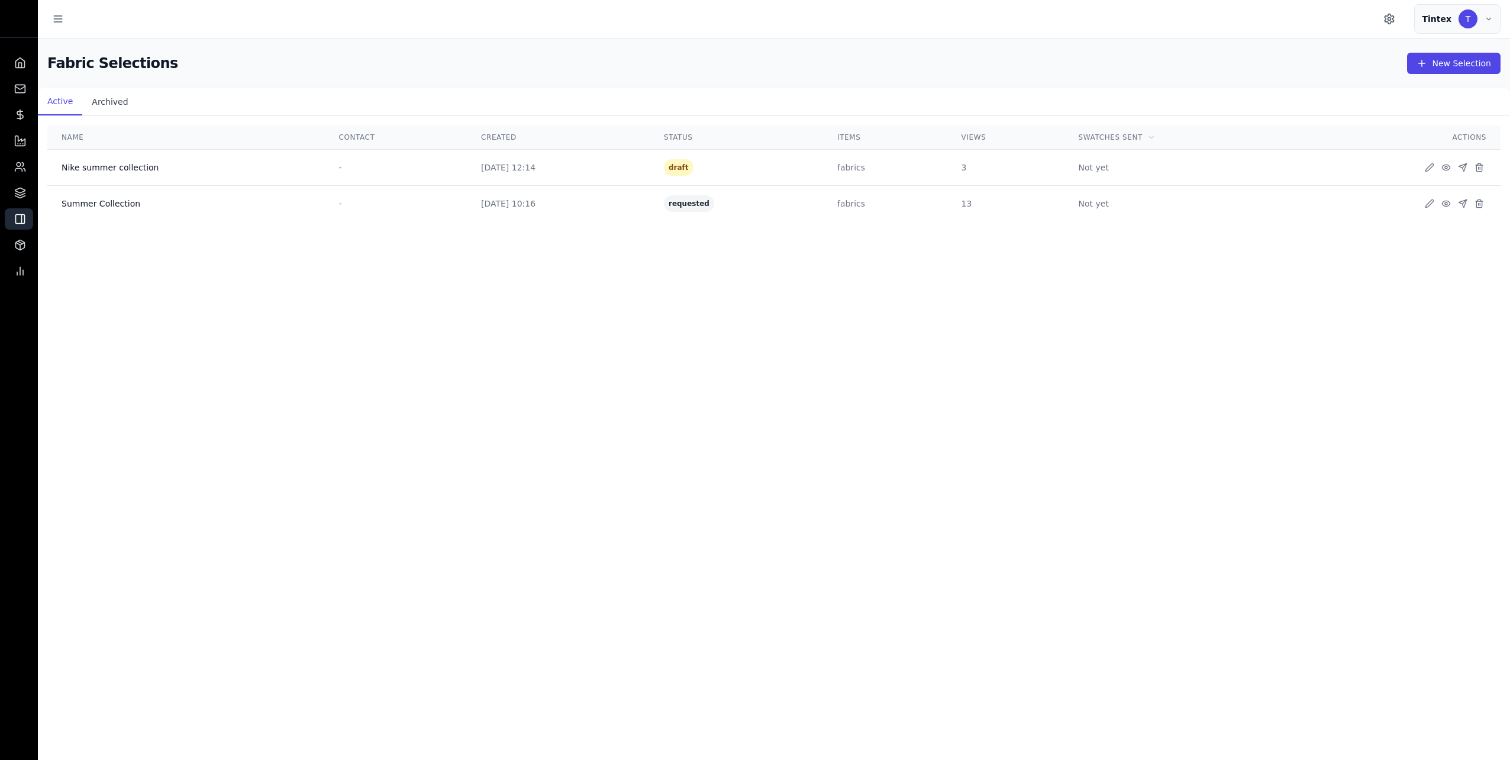
click at [107, 92] on button "Archived" at bounding box center [109, 101] width 55 height 27
click at [64, 105] on button "Active" at bounding box center [60, 101] width 44 height 27
click at [24, 249] on icon at bounding box center [20, 245] width 12 height 12
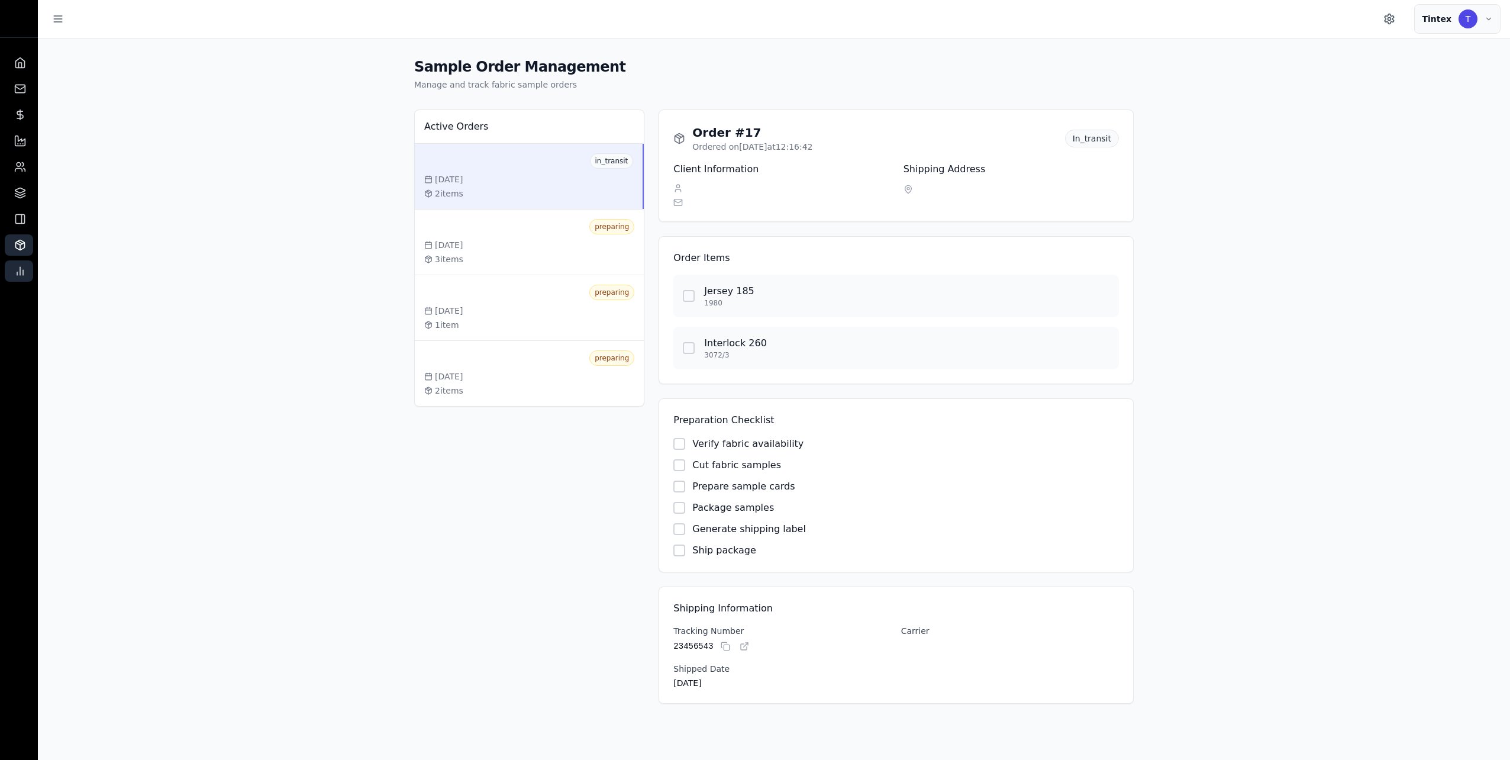
click at [30, 274] on link at bounding box center [19, 270] width 28 height 21
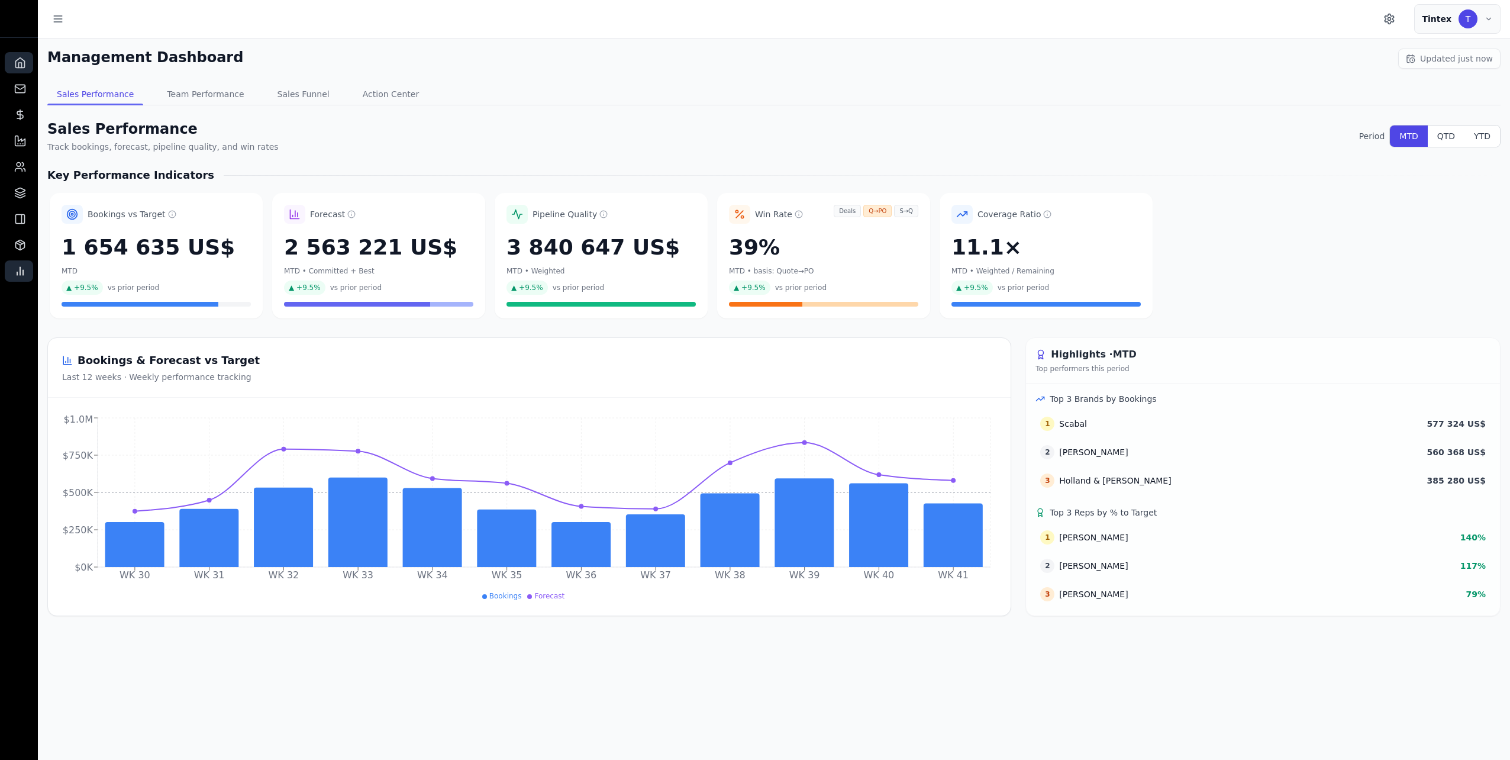
click at [23, 62] on icon at bounding box center [20, 63] width 12 height 12
